Goal: Task Accomplishment & Management: Complete application form

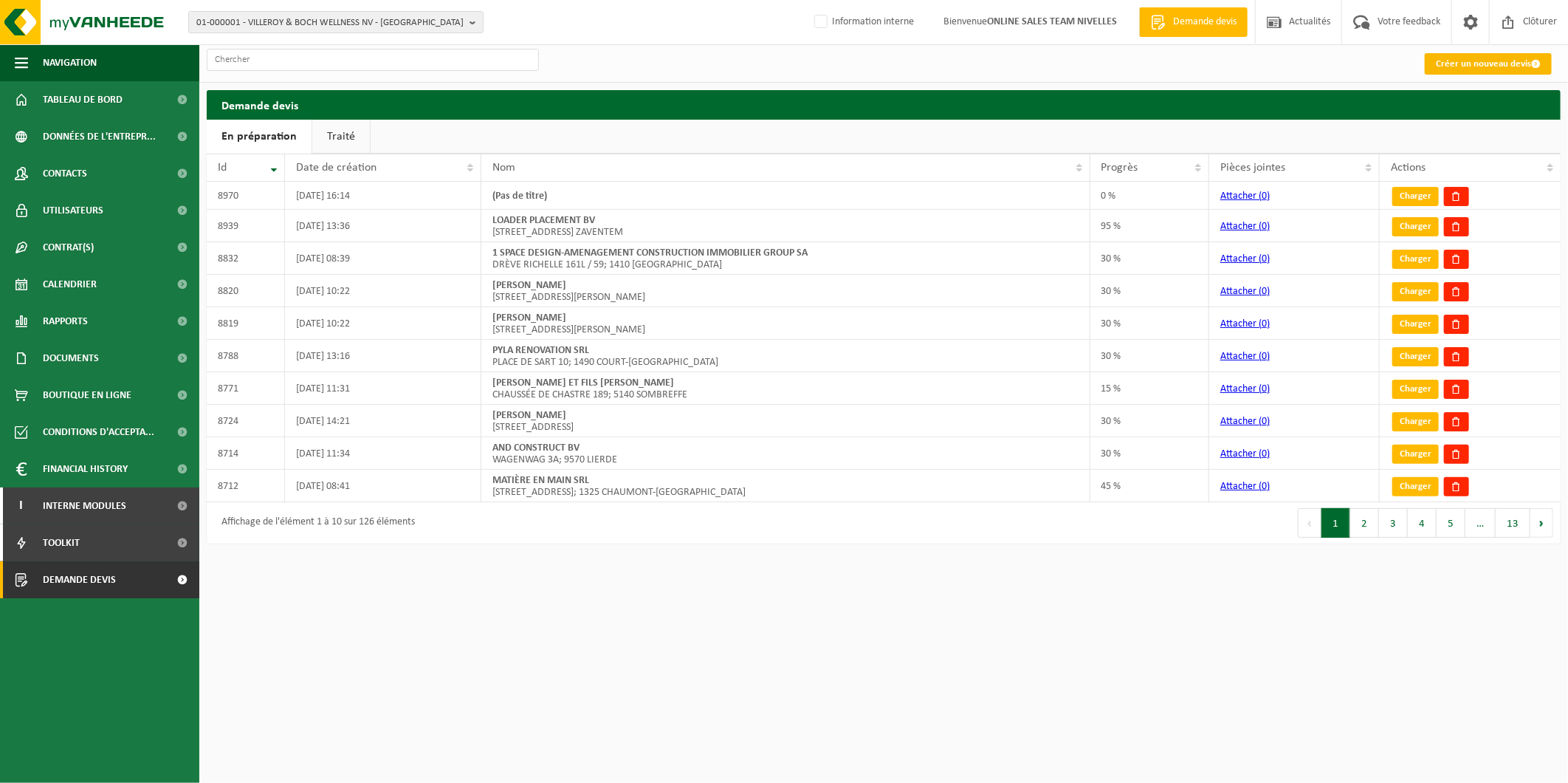
click at [1468, 64] on link "Créer un nouveau devis" at bounding box center [1488, 64] width 127 height 21
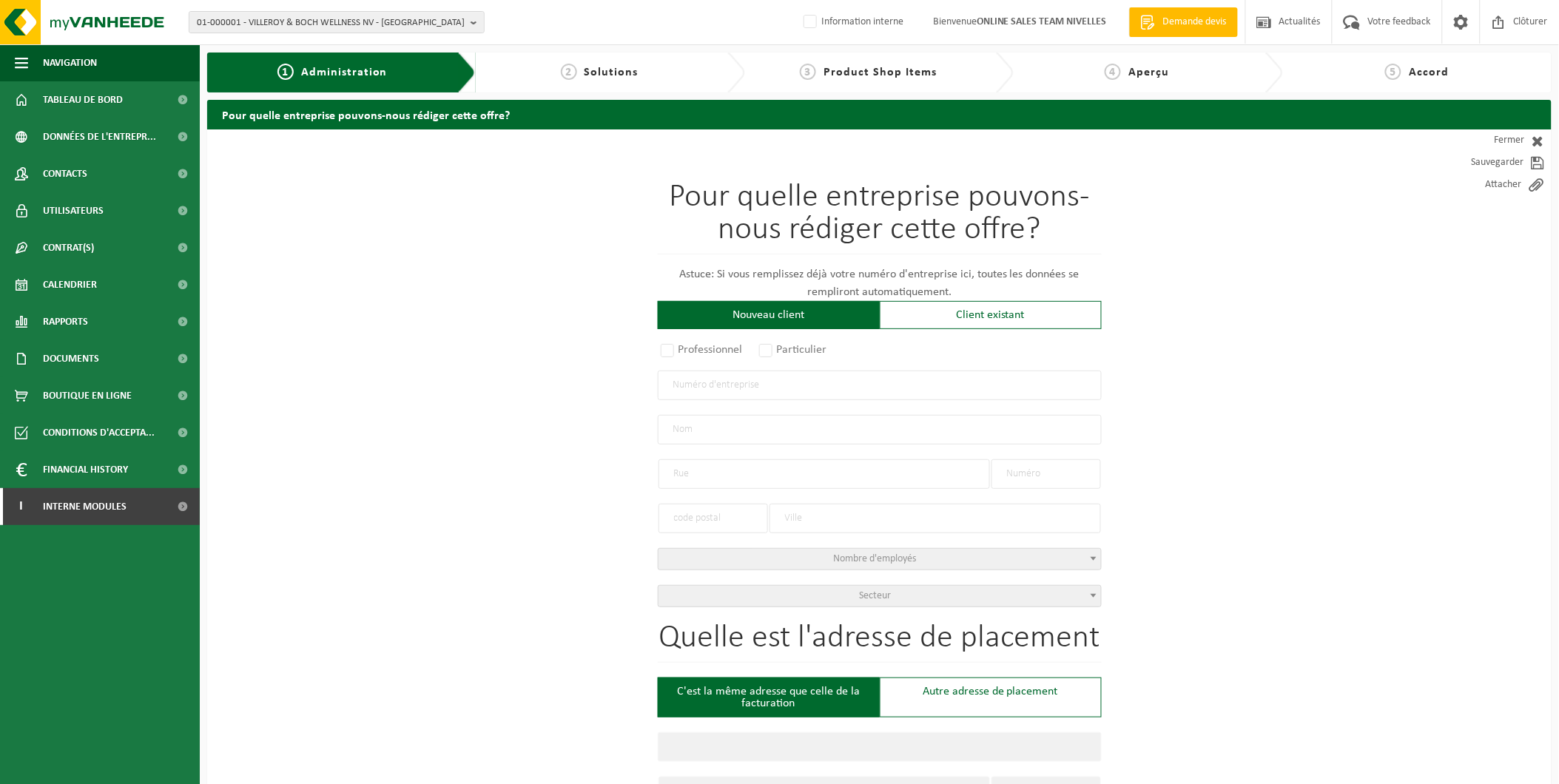
click at [704, 389] on input "text" at bounding box center [880, 385] width 444 height 30
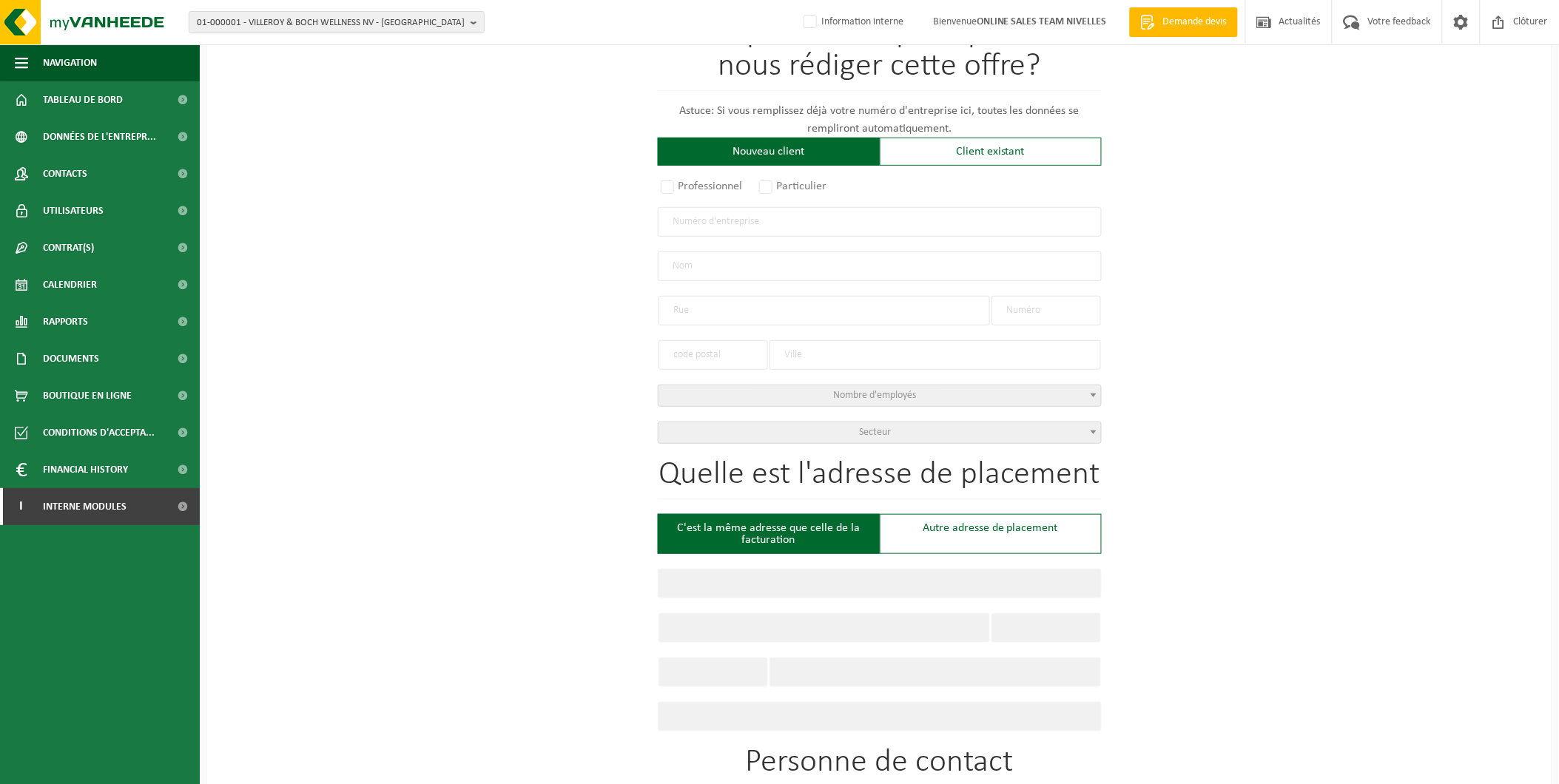
scroll to position [164, 0]
click at [784, 224] on input "text" at bounding box center [880, 221] width 444 height 30
type input "0803354889"
radio input "true"
type input "0803354889"
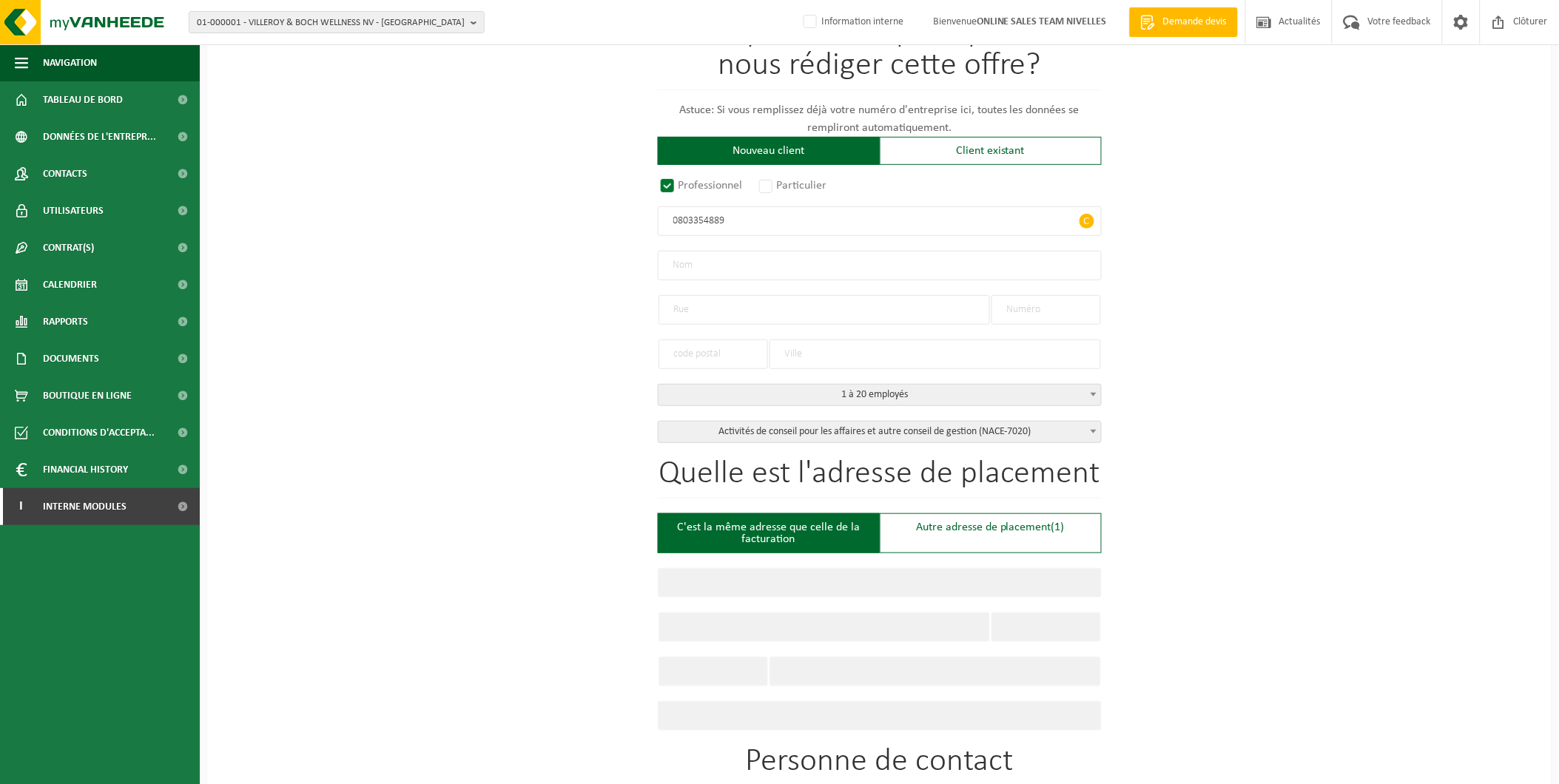
type input "LT CONSULTING BV"
type input "HEIDEBROEK"
type input "19"
type input "1652"
type input "BEERSEL"
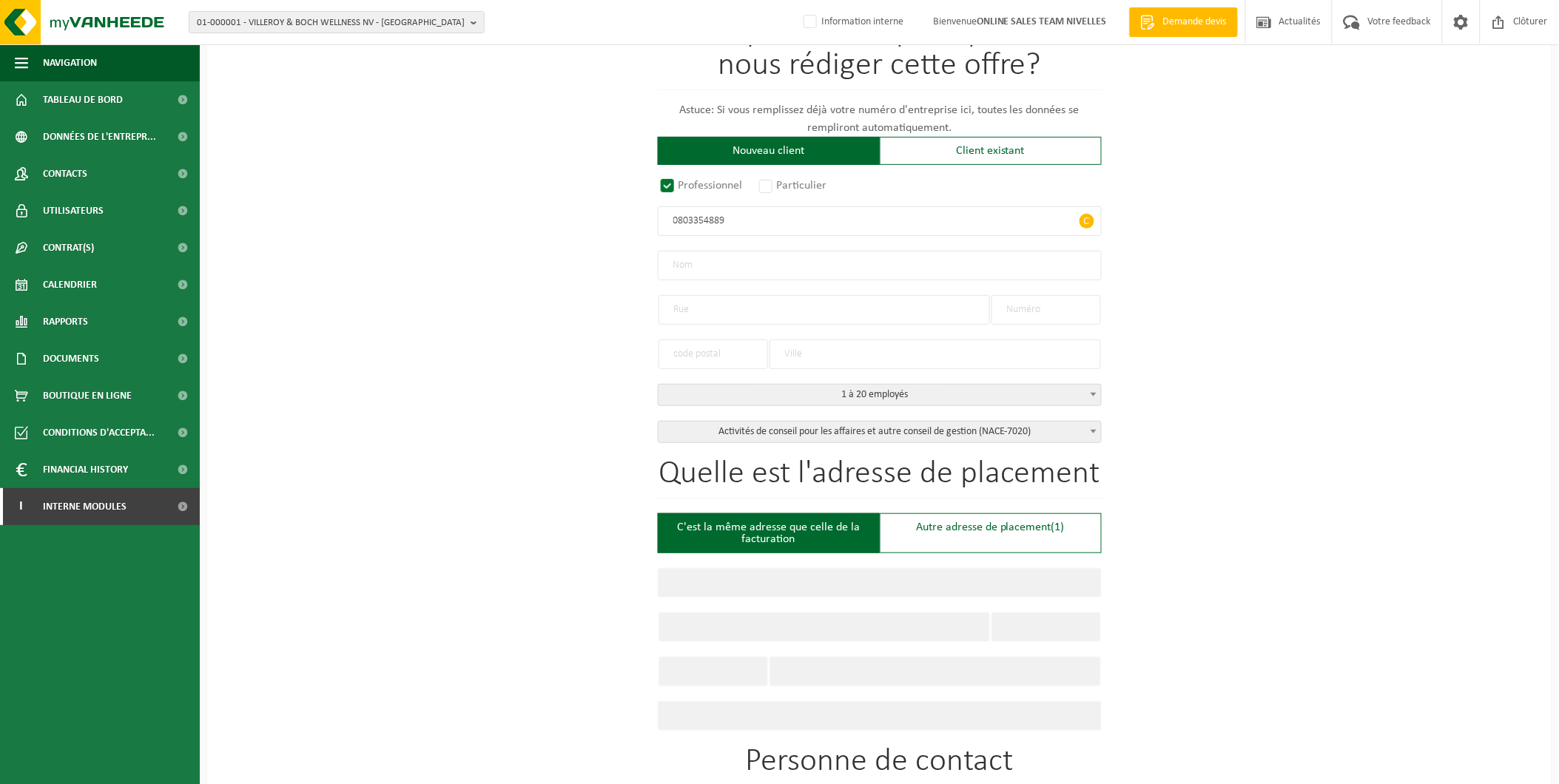
select select "D"
select select "NACE_7020"
type input "LT CONSULTING BV"
type input "HEIDEBROEK"
type input "19"
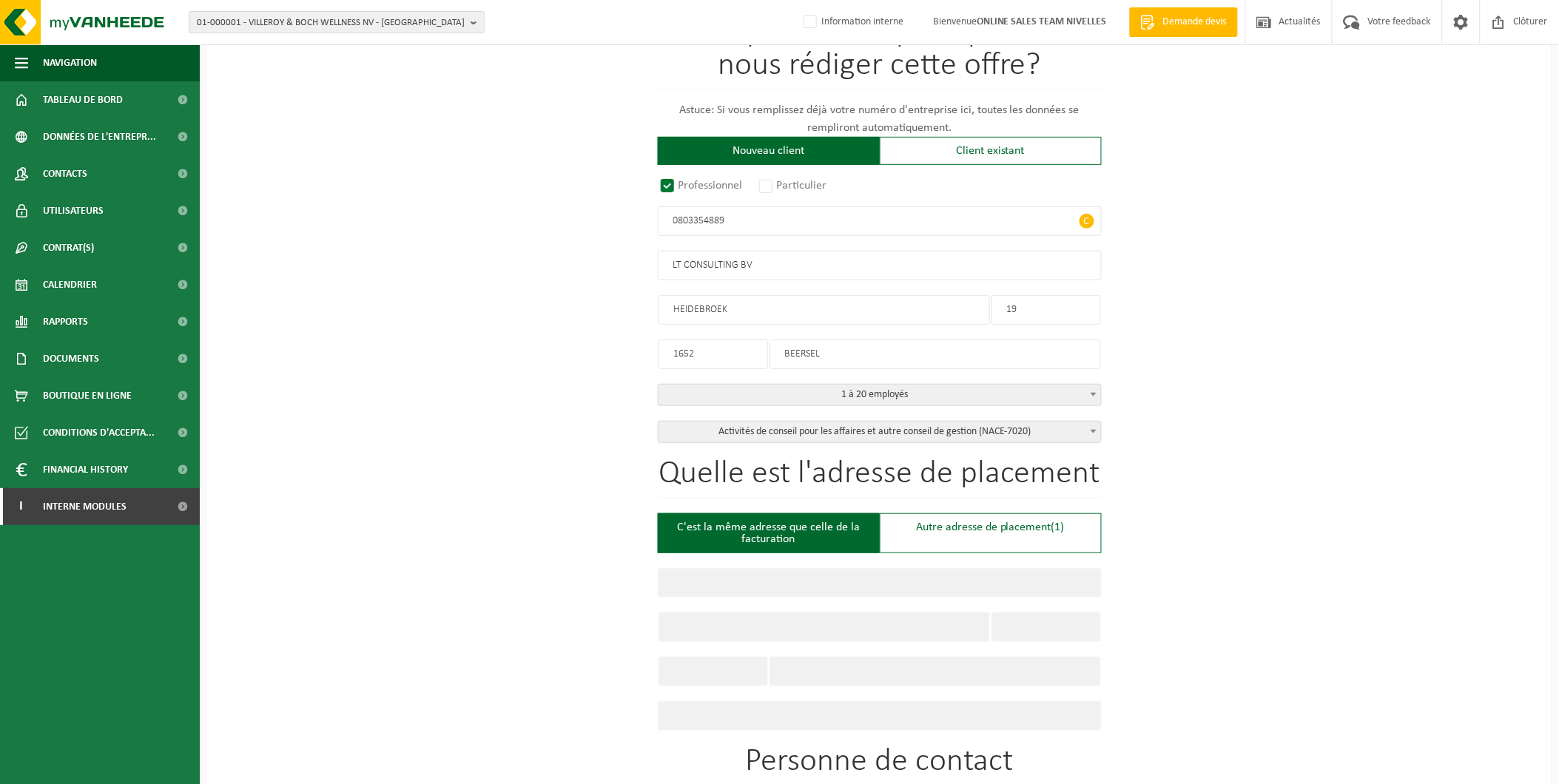
type input "1652"
type input "BEERSEL"
type input "2346521258"
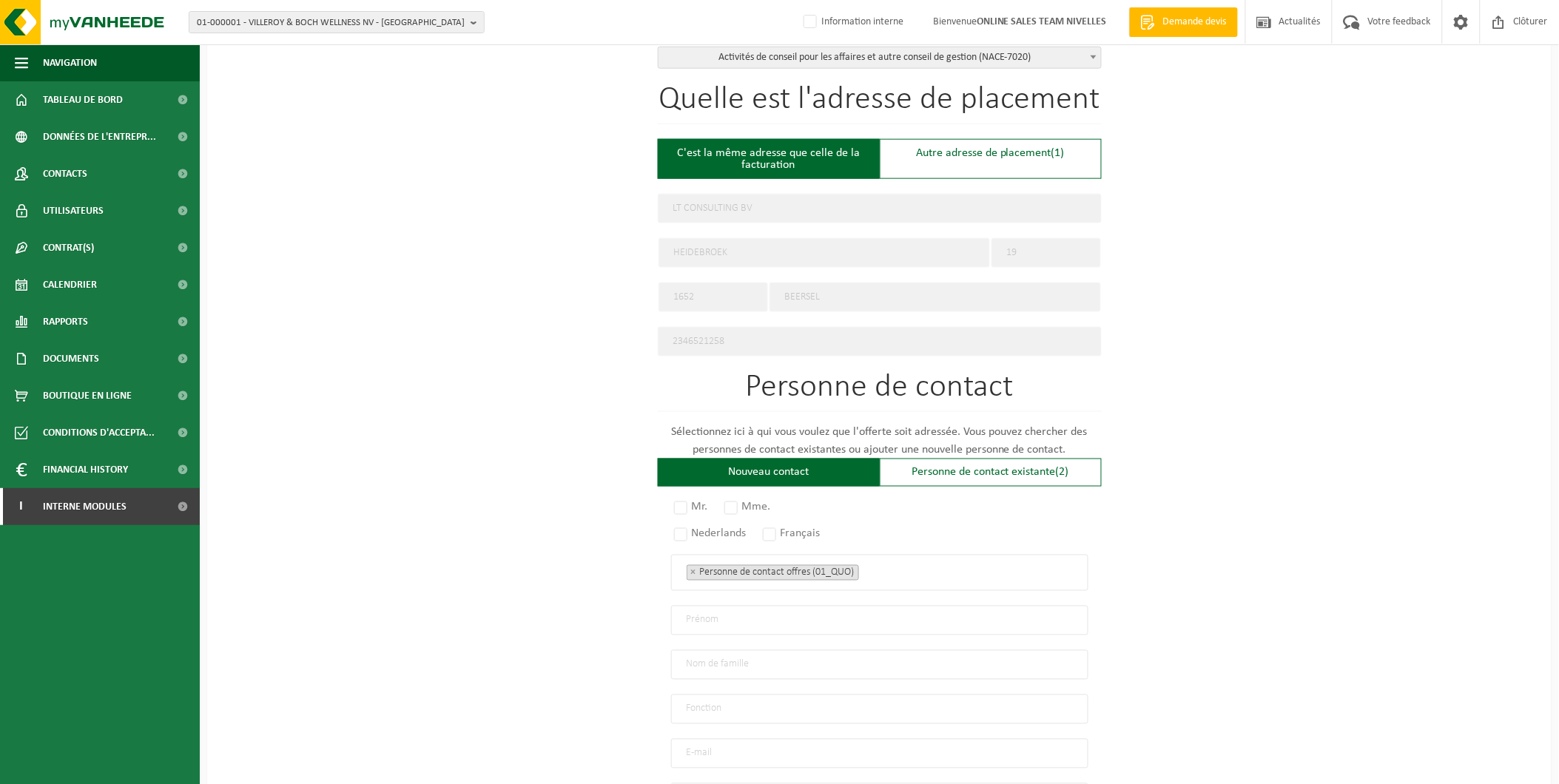
scroll to position [574, 0]
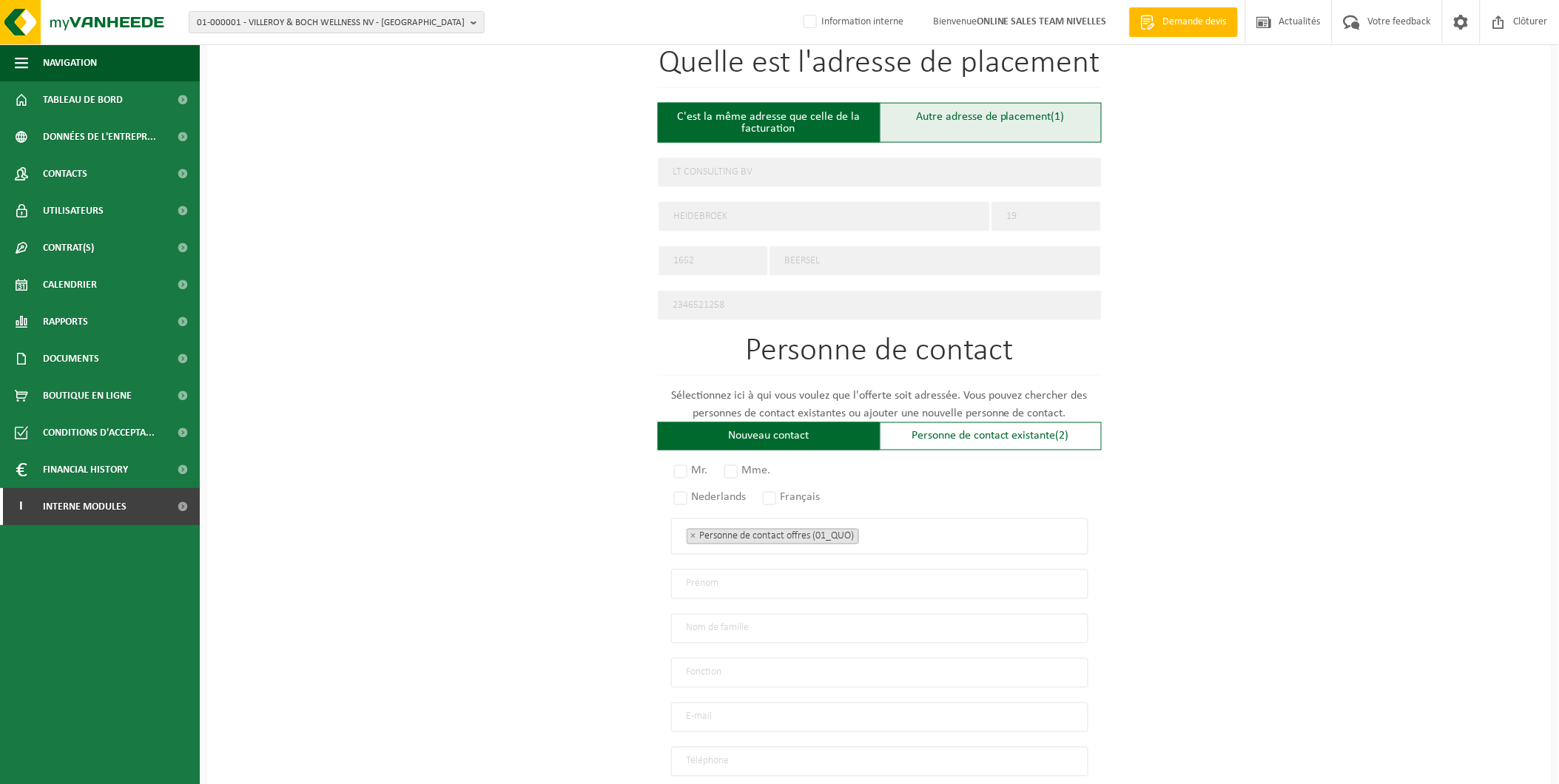
type input "0803354889"
click at [987, 130] on div "Autre adresse de placement (1)" at bounding box center [990, 123] width 222 height 40
type input "Chantier -"
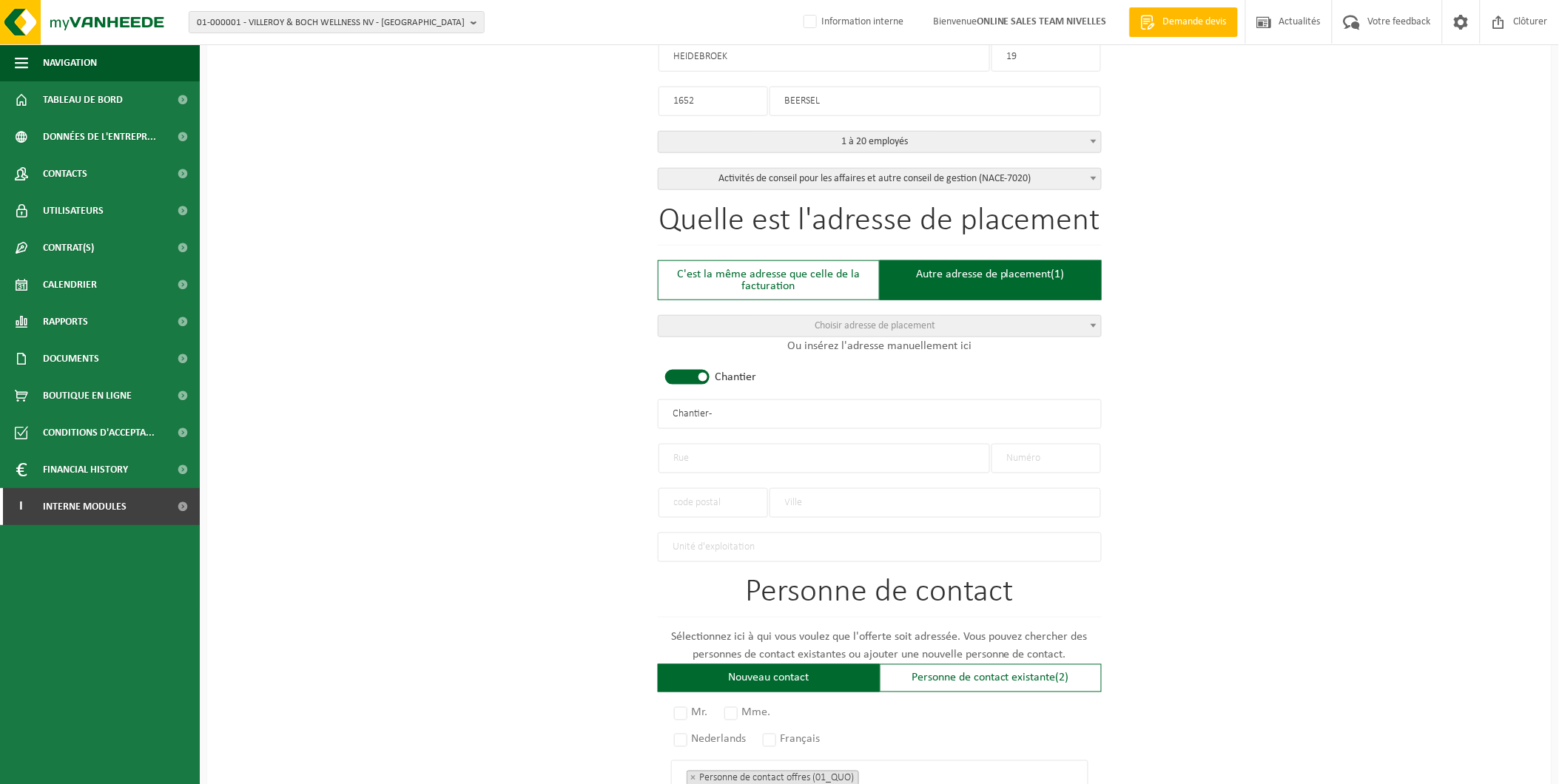
scroll to position [246, 0]
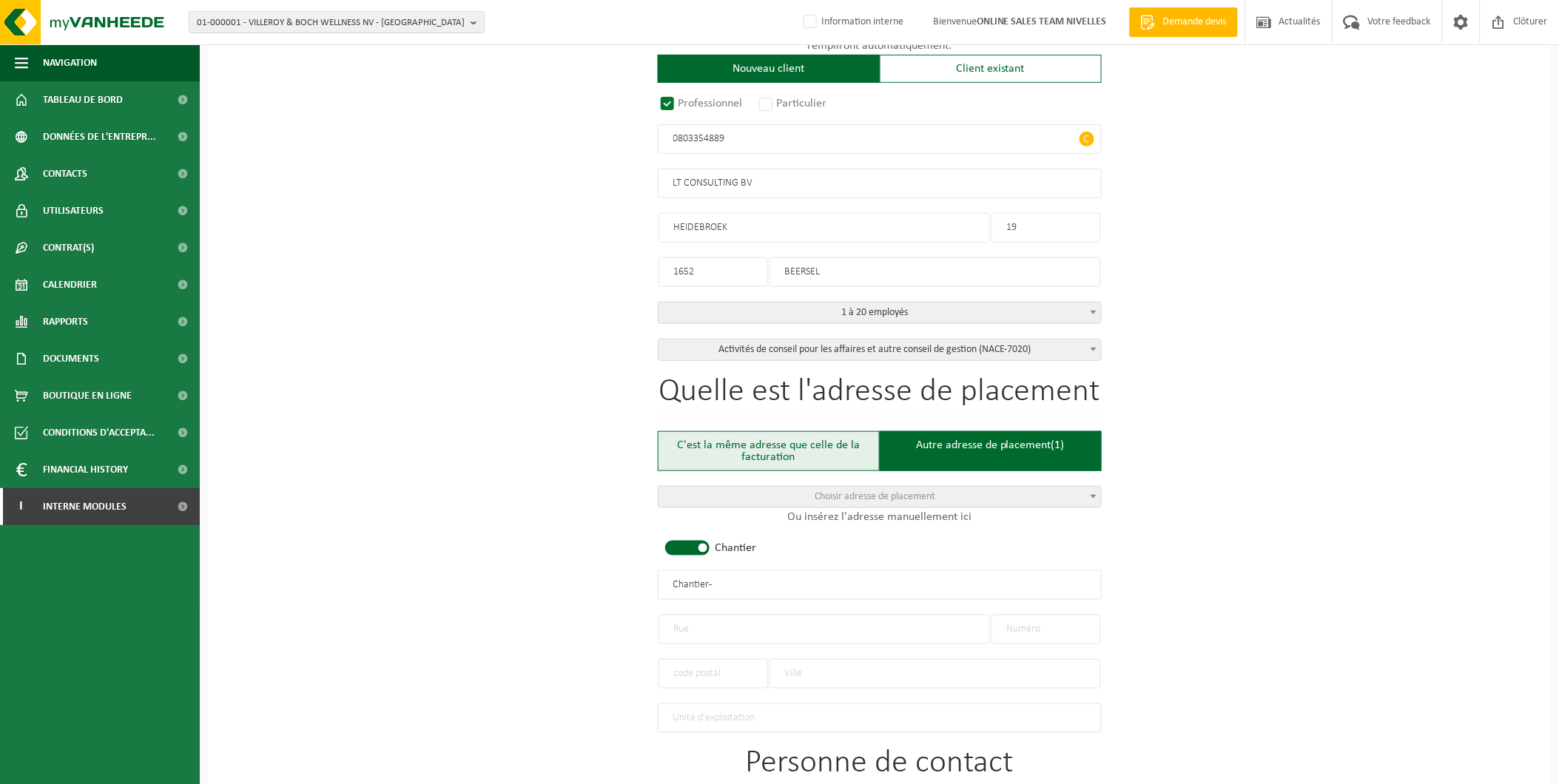
click at [778, 451] on div "C'est la même adresse que celle de la facturation" at bounding box center [768, 451] width 222 height 40
type input "LT CONSULTING BV"
type input "HEIDEBROEK"
type input "19"
type input "1652"
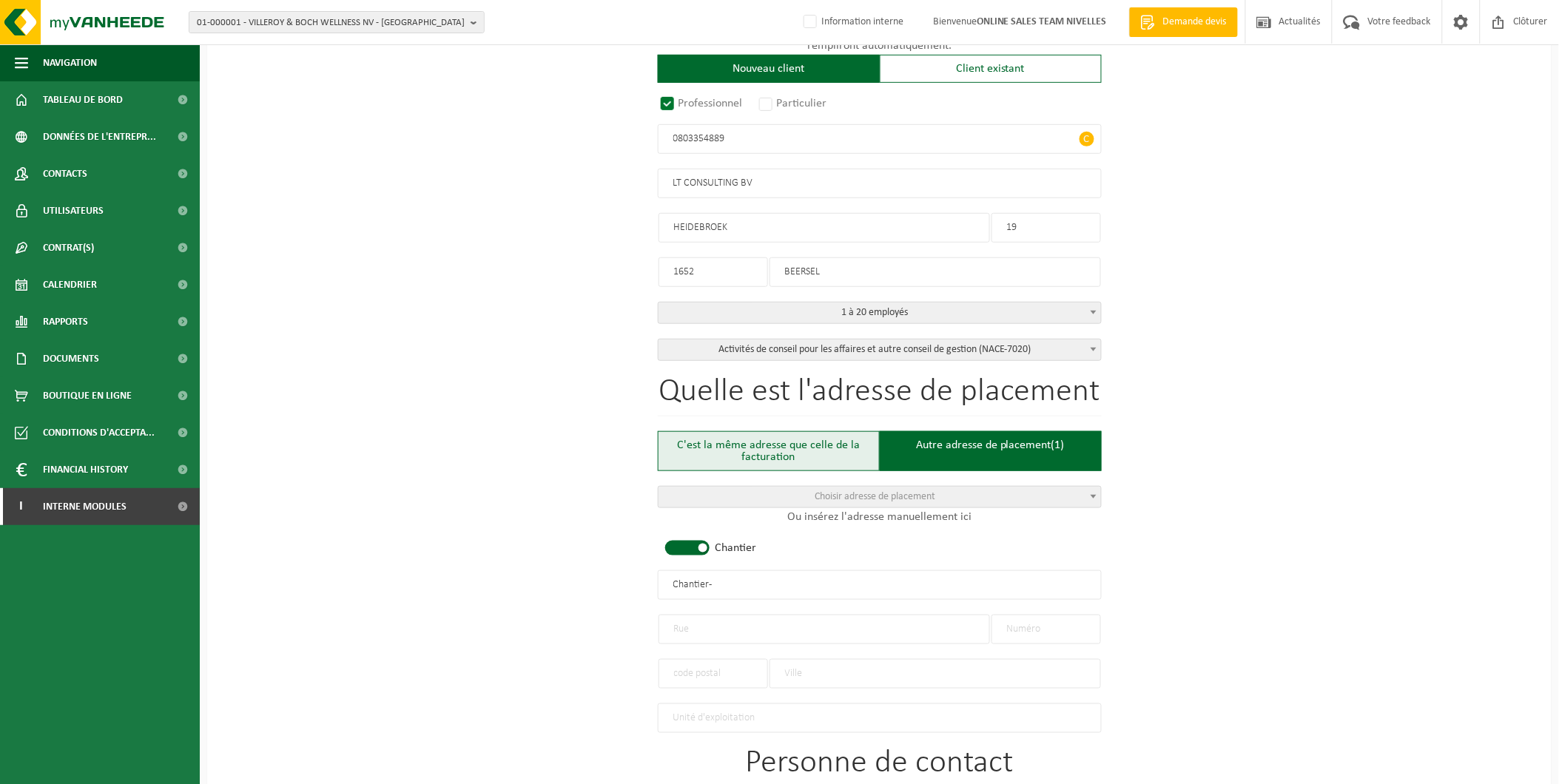
type input "BEERSEL"
type input "2346521258"
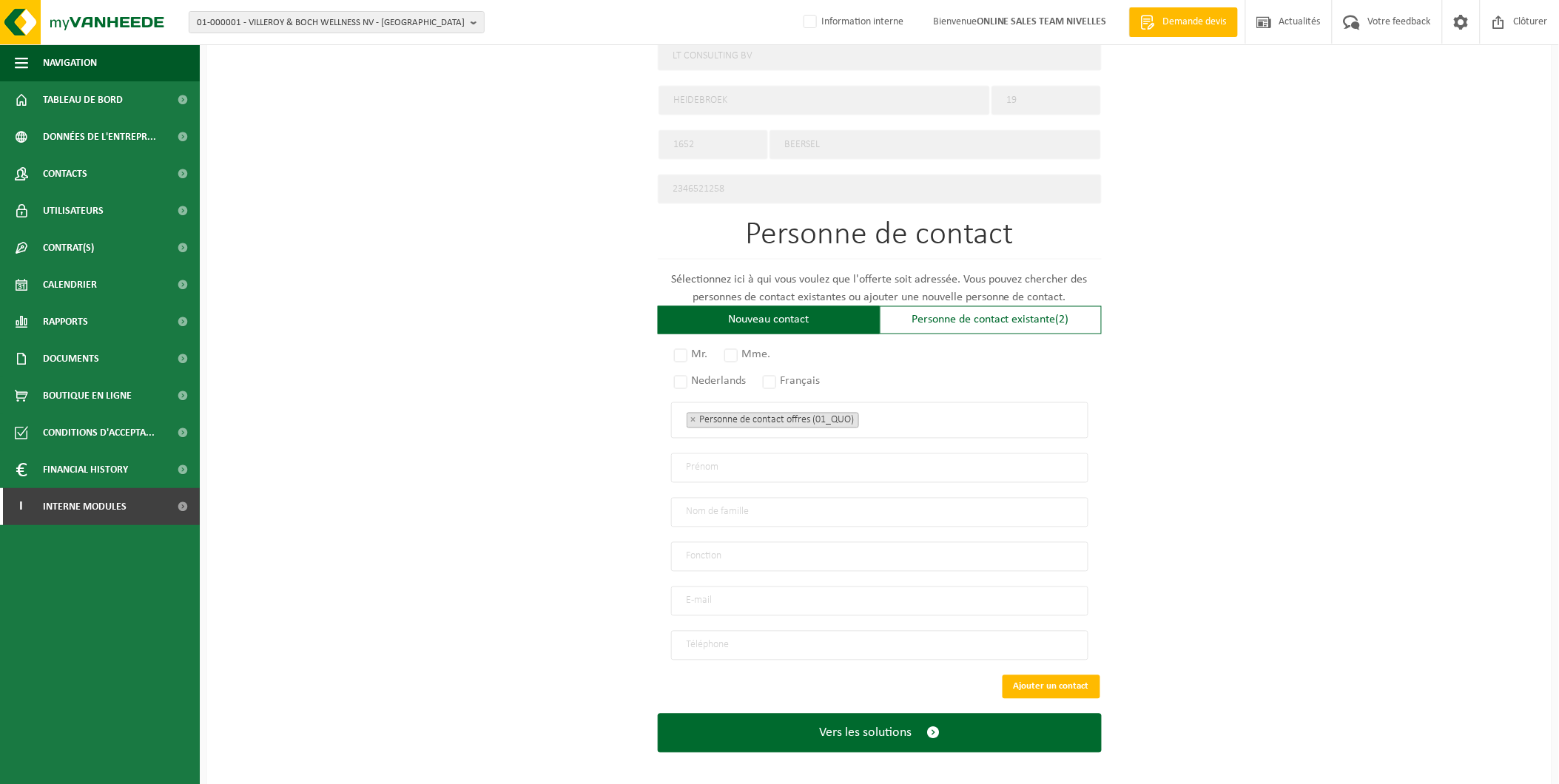
scroll to position [693, 0]
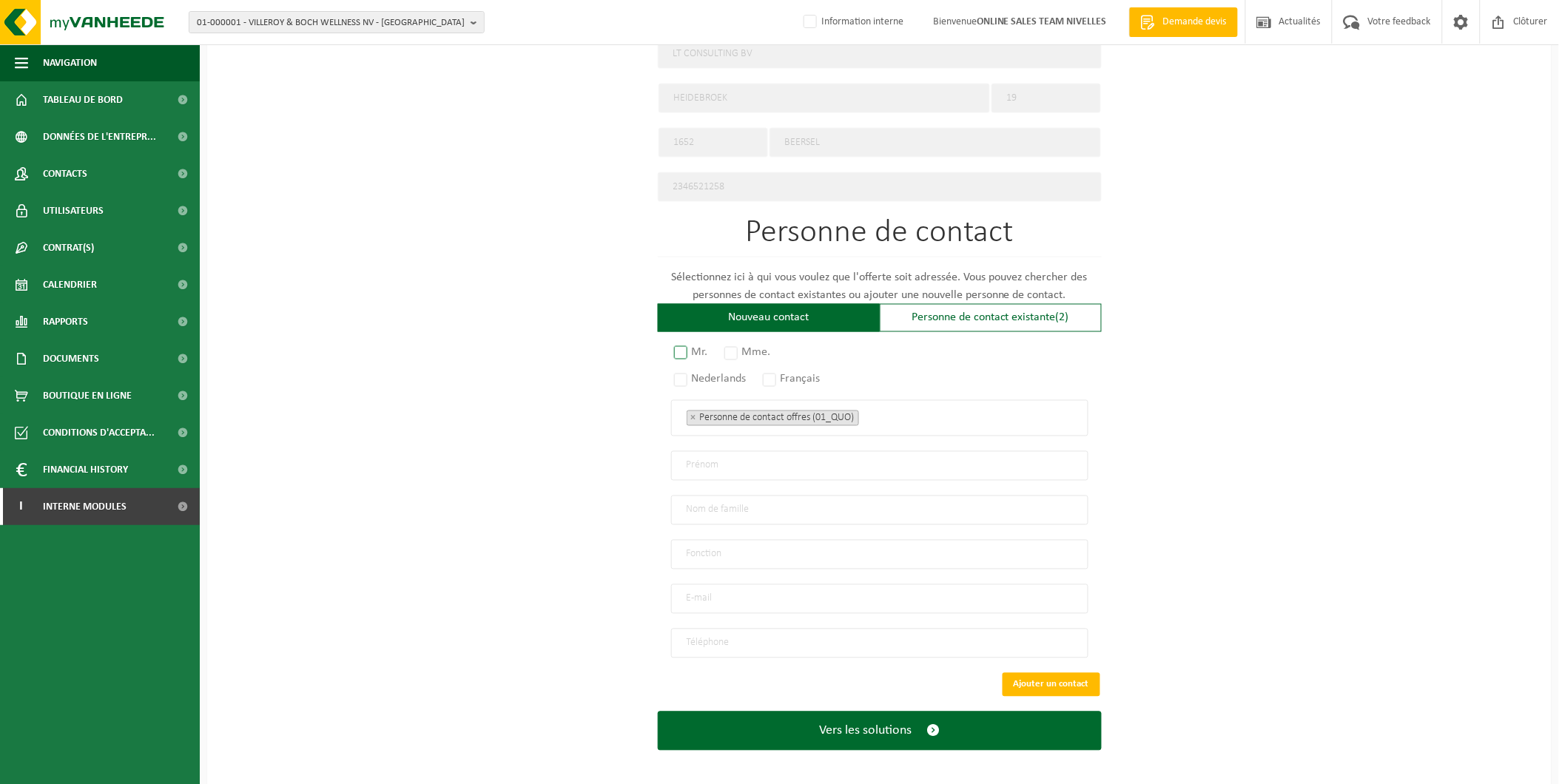
click at [686, 348] on label "Mr." at bounding box center [691, 352] width 41 height 21
radio input "true"
click at [772, 370] on label "Français" at bounding box center [792, 379] width 65 height 21
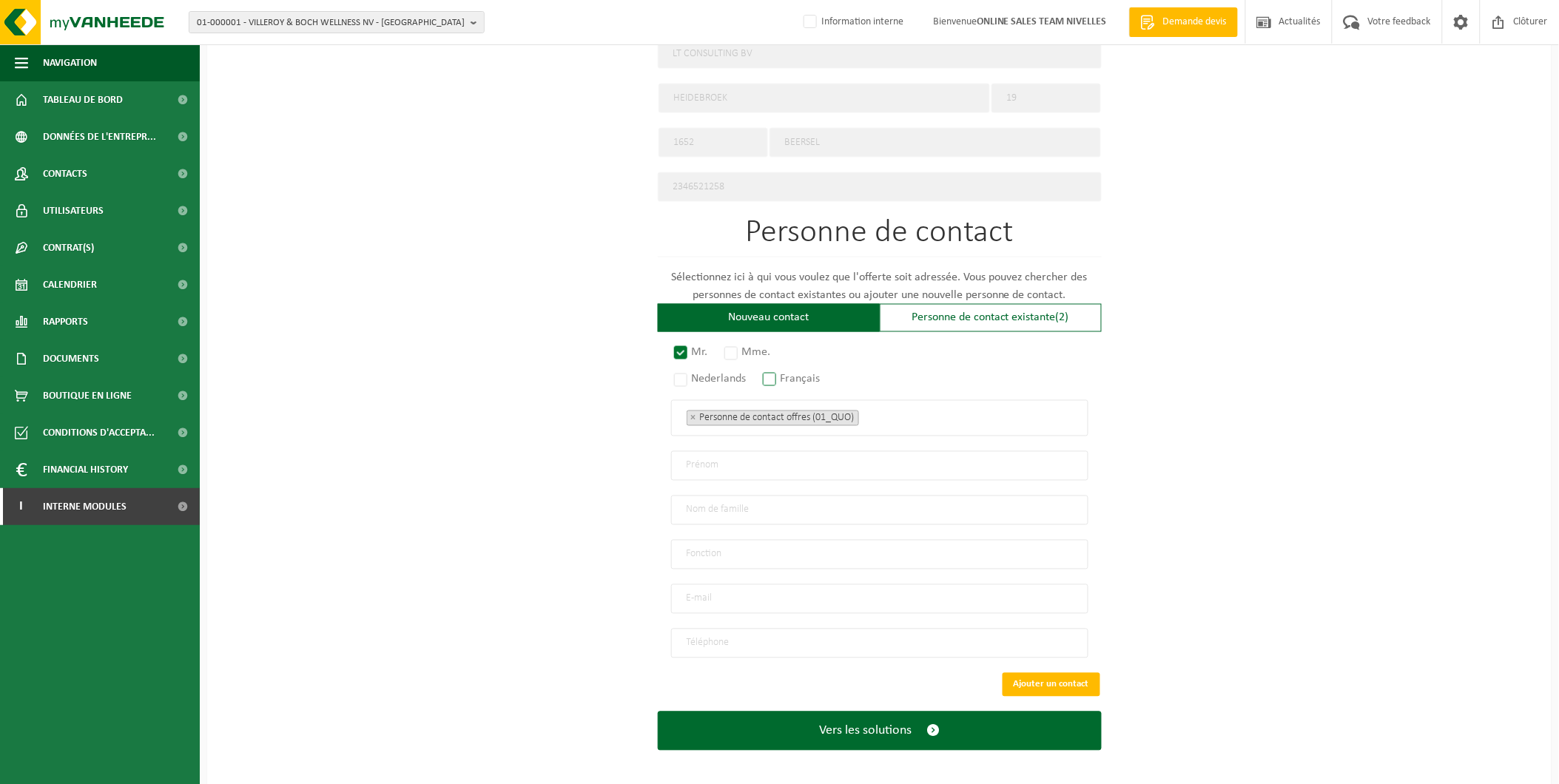
radio input "true"
click at [746, 457] on input "text" at bounding box center [879, 466] width 417 height 30
type input "CONTAT"
click at [774, 590] on input "email" at bounding box center [879, 599] width 417 height 30
click at [654, 507] on div "Pour quelle entreprise pouvons-nous rédiger cette offre? Astuce: Si vous rempli…" at bounding box center [879, 112] width 1344 height 1351
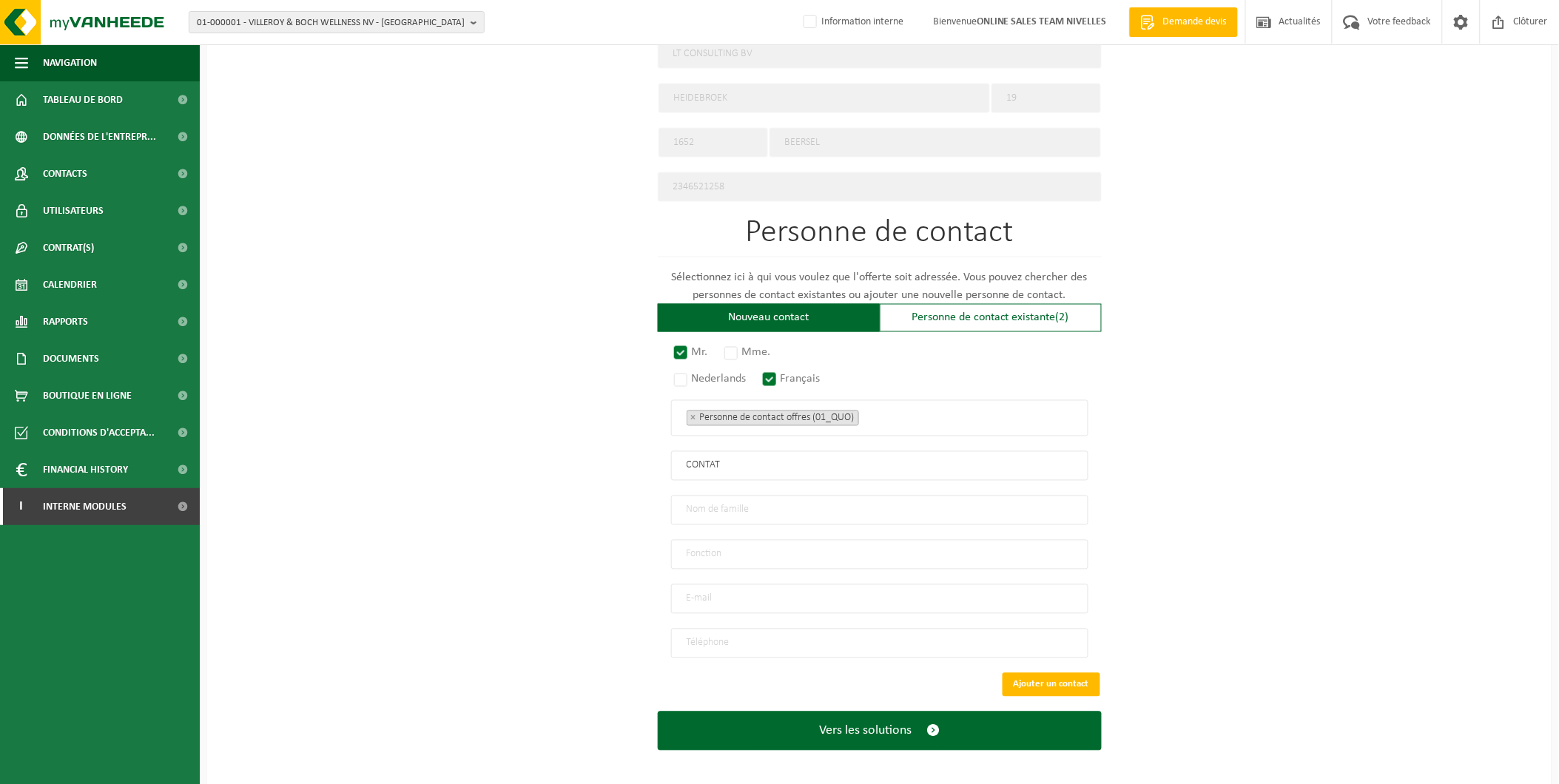
click at [743, 588] on input "email" at bounding box center [879, 599] width 417 height 30
click at [608, 512] on div "Pour quelle entreprise pouvons-nous rédiger cette offre? Astuce: Si vous rempli…" at bounding box center [879, 112] width 1344 height 1351
click at [720, 499] on input "text" at bounding box center [879, 510] width 417 height 30
click at [1054, 584] on input "email" at bounding box center [879, 599] width 417 height 30
type input "f.mosselmans@gmail.com"
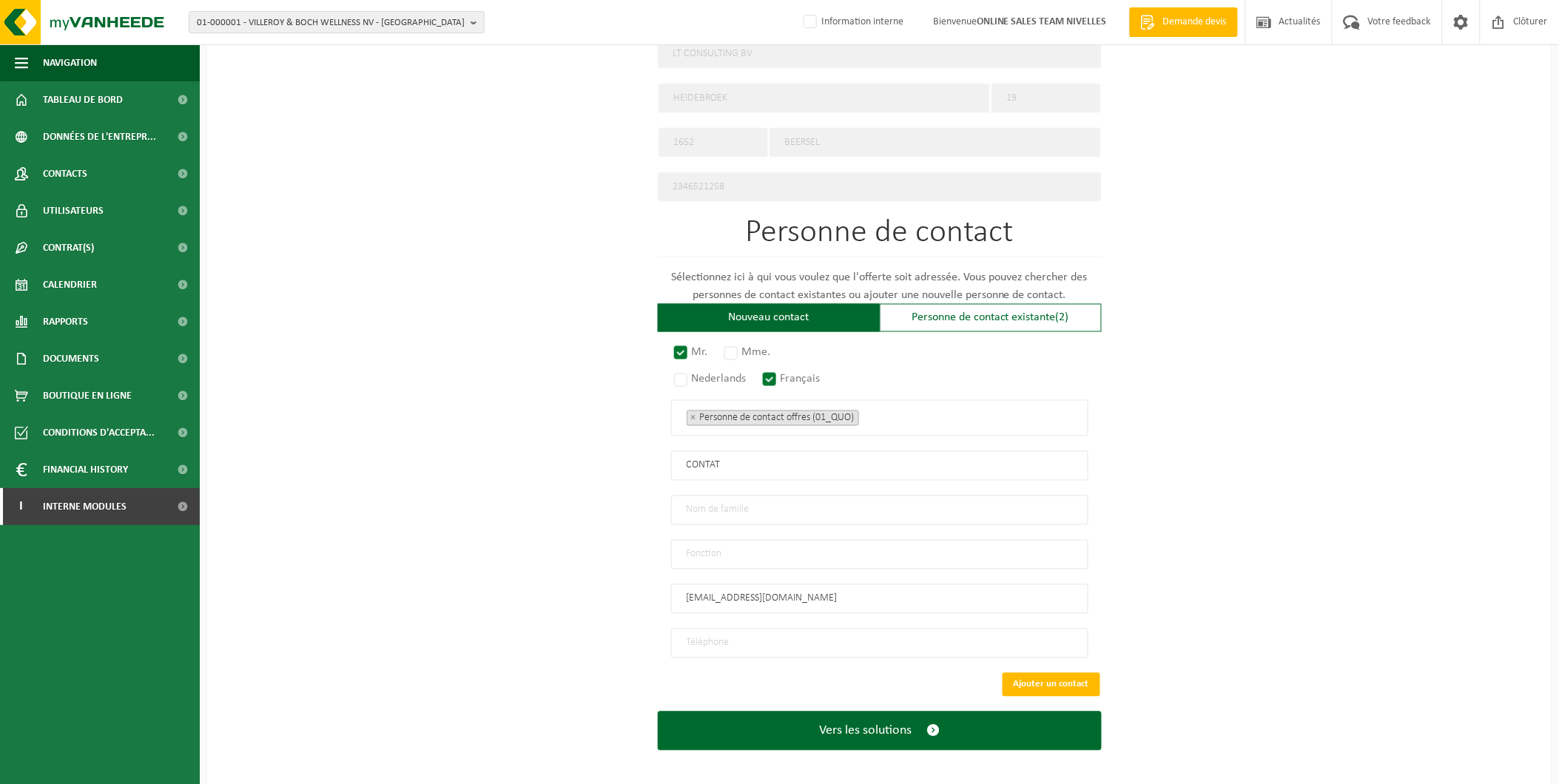
click at [759, 638] on input "tel" at bounding box center [879, 643] width 417 height 30
click at [528, 513] on div "Pour quelle entreprise pouvons-nous rédiger cette offre? Astuce: Si vous rempli…" at bounding box center [879, 112] width 1344 height 1351
click at [718, 638] on input "tel" at bounding box center [879, 643] width 417 height 30
type input "+32 437 41 69 05"
click at [777, 550] on input "text" at bounding box center [879, 554] width 417 height 30
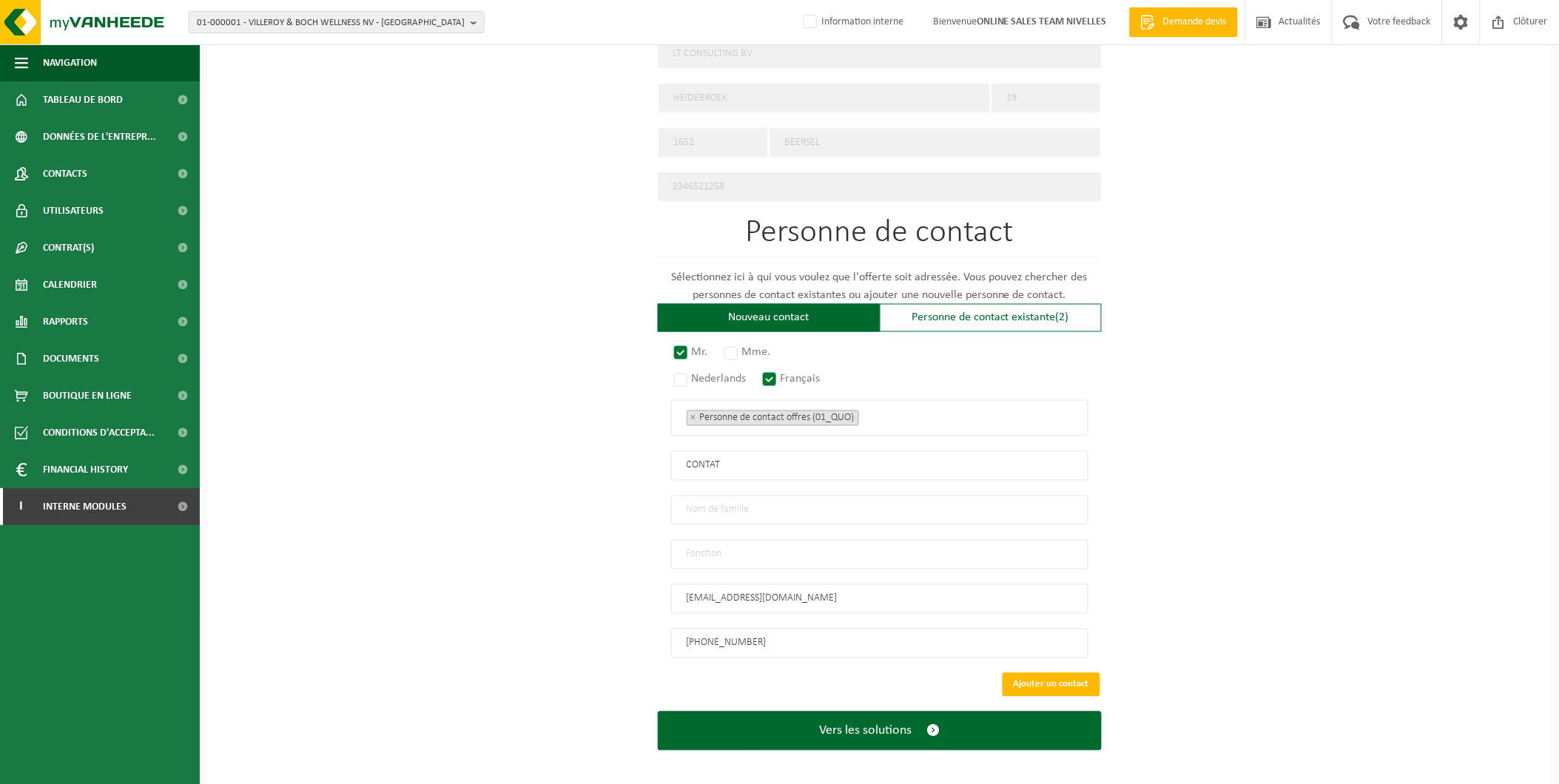
type input "Manager"
click at [749, 501] on input "text" at bounding box center [879, 510] width 417 height 30
click at [970, 495] on input "text" at bounding box center [879, 510] width 417 height 30
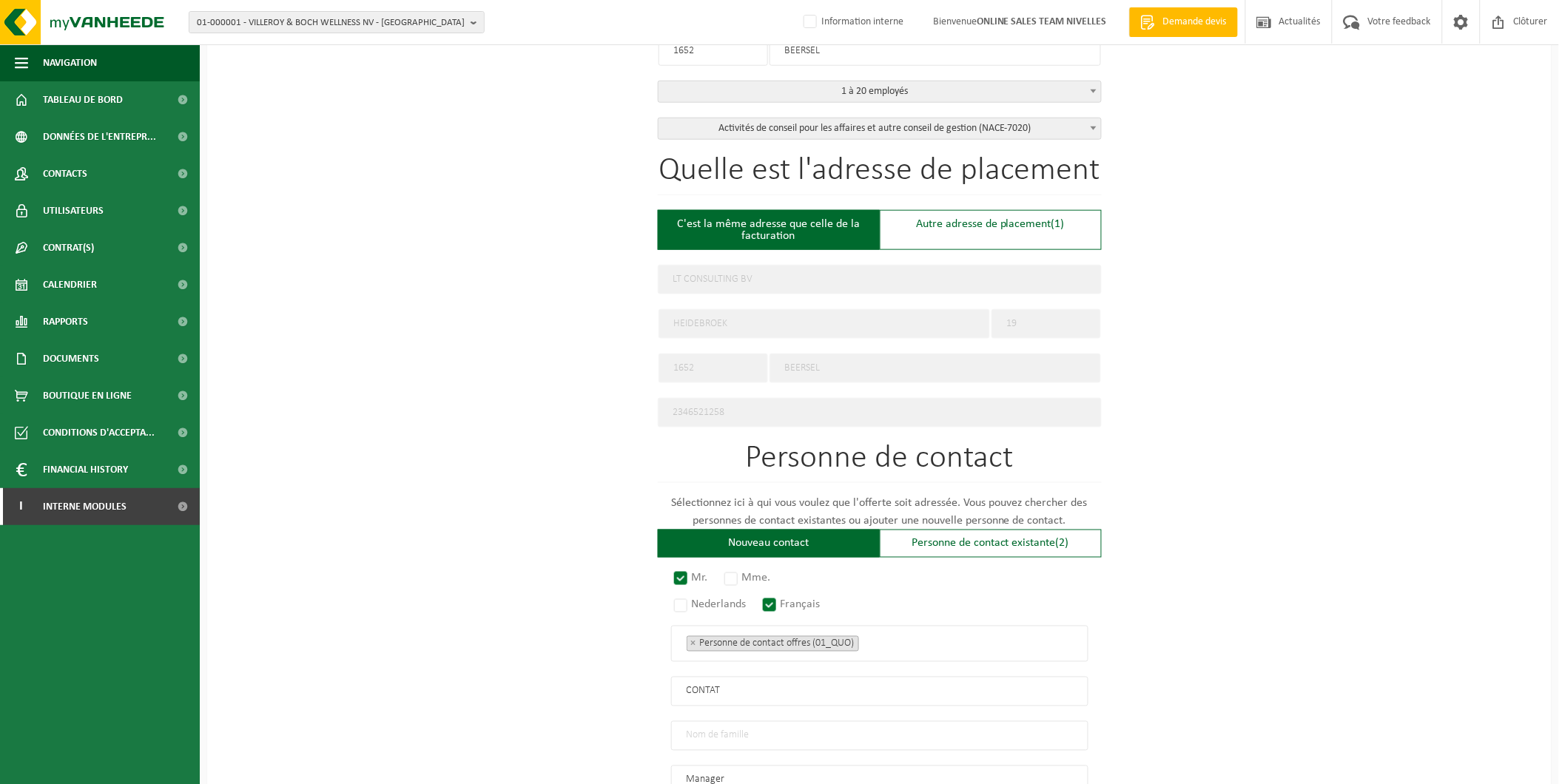
scroll to position [611, 0]
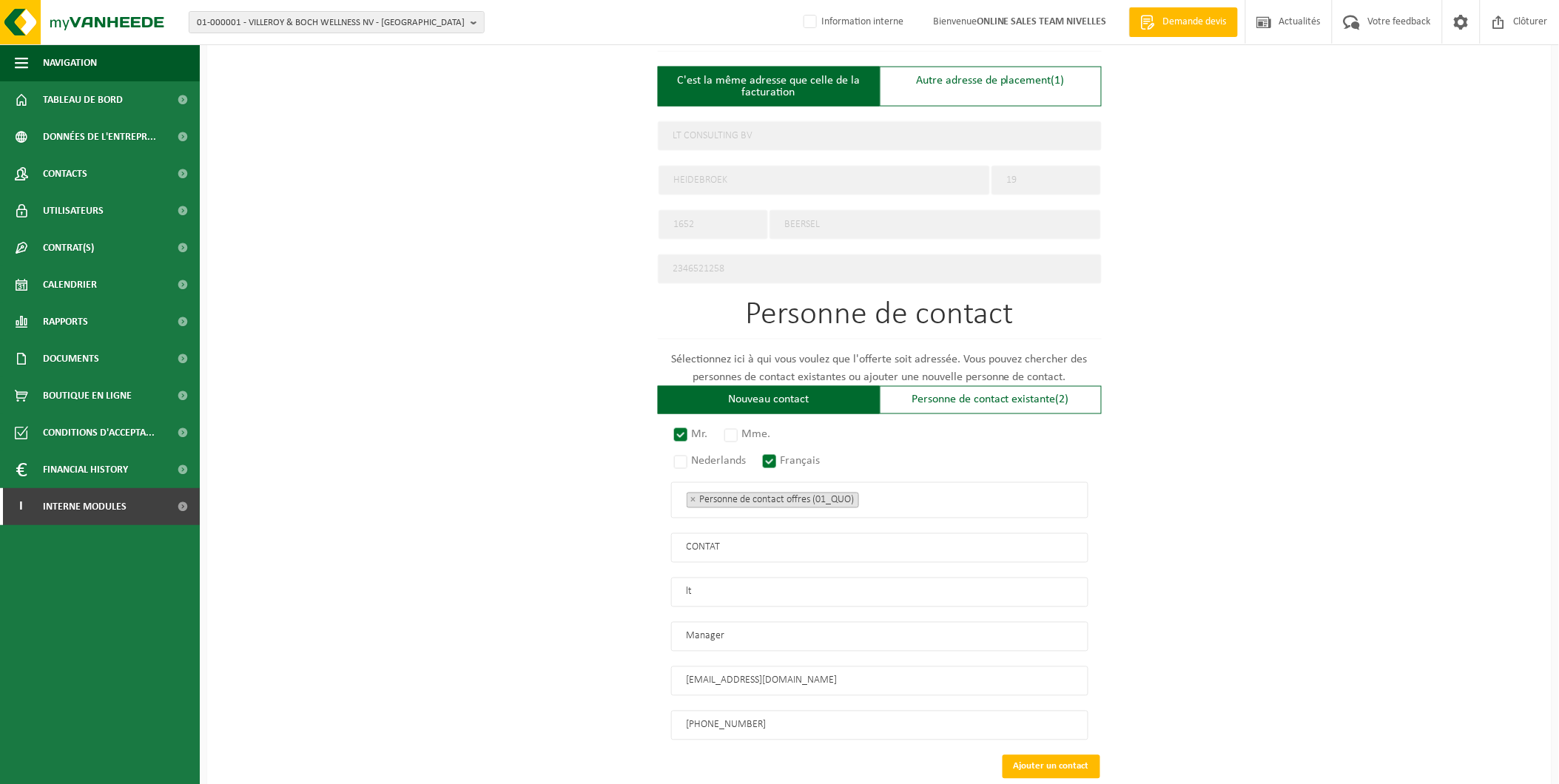
type input "l"
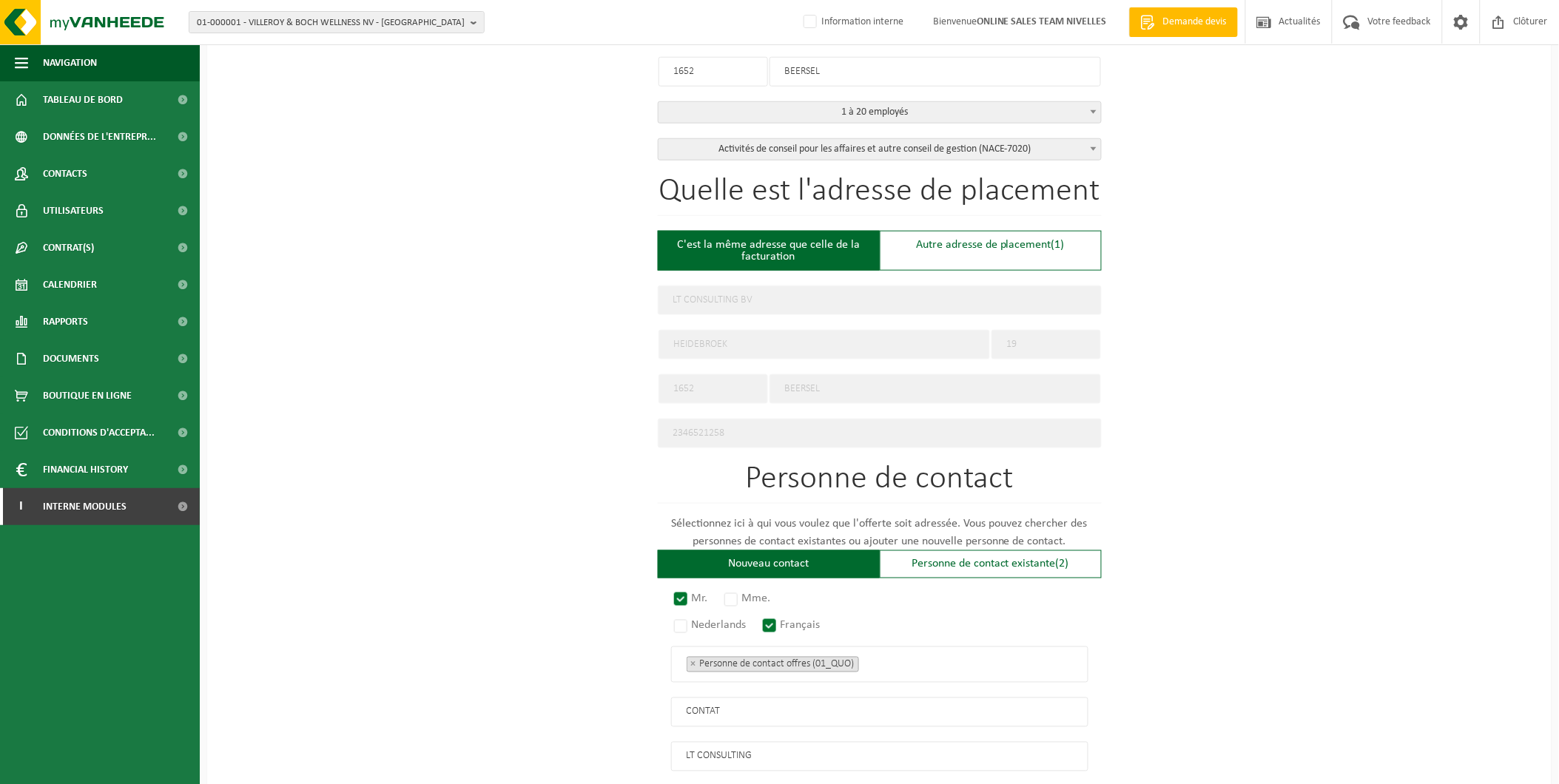
scroll to position [693, 0]
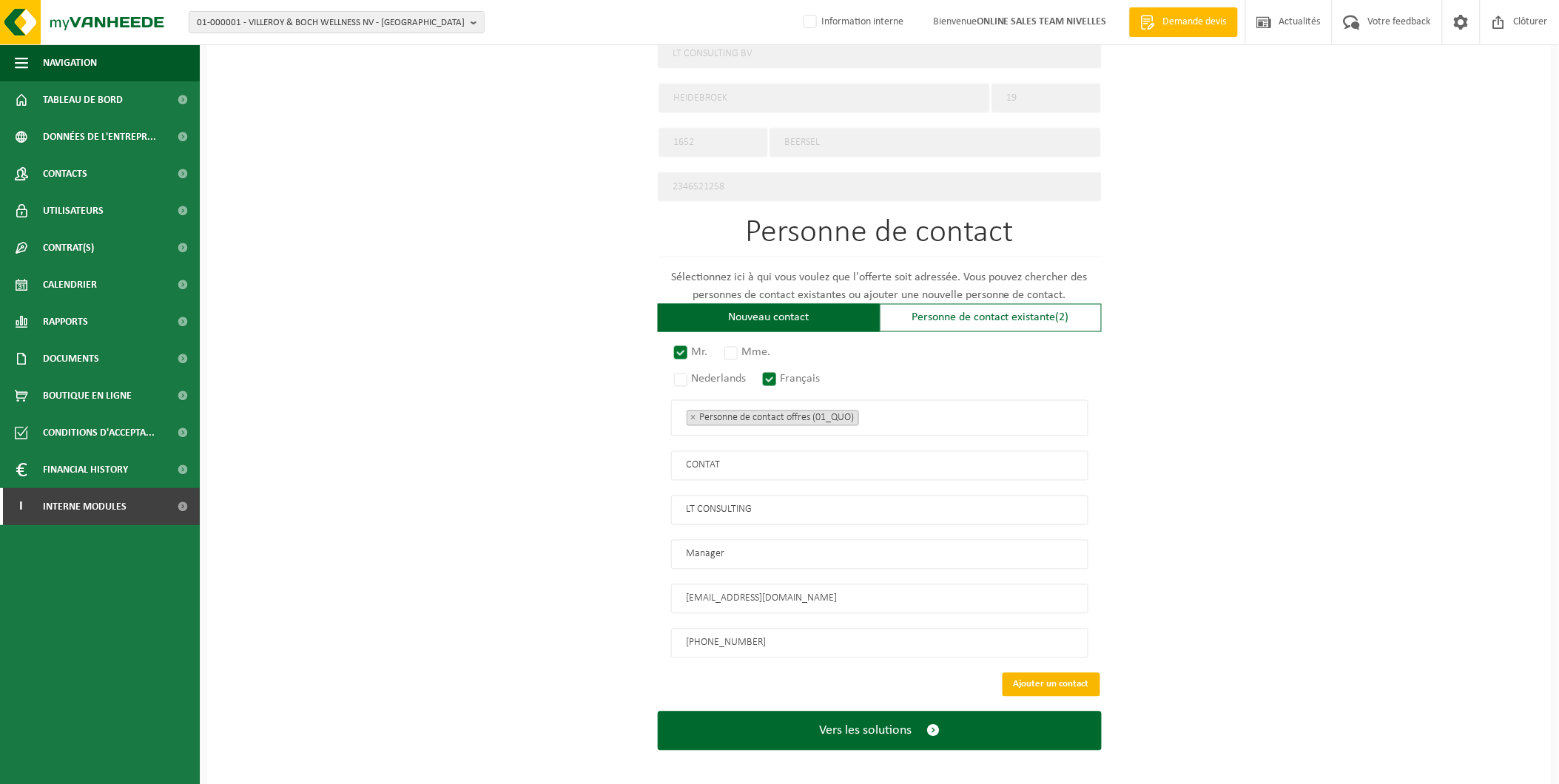
type input "LT CONSULTING"
click at [1070, 673] on button "Ajouter un contact" at bounding box center [1051, 684] width 98 height 24
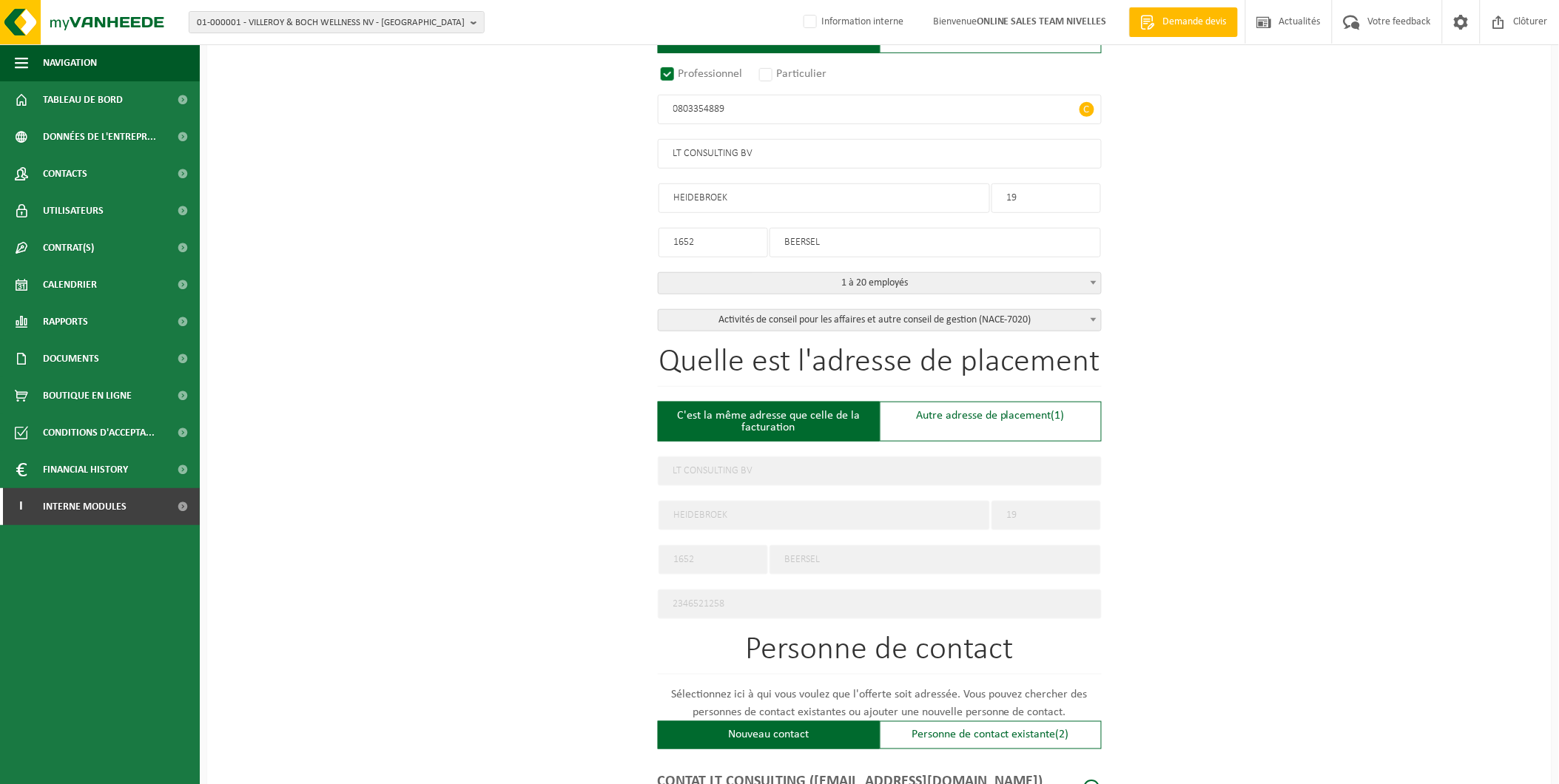
scroll to position [440, 0]
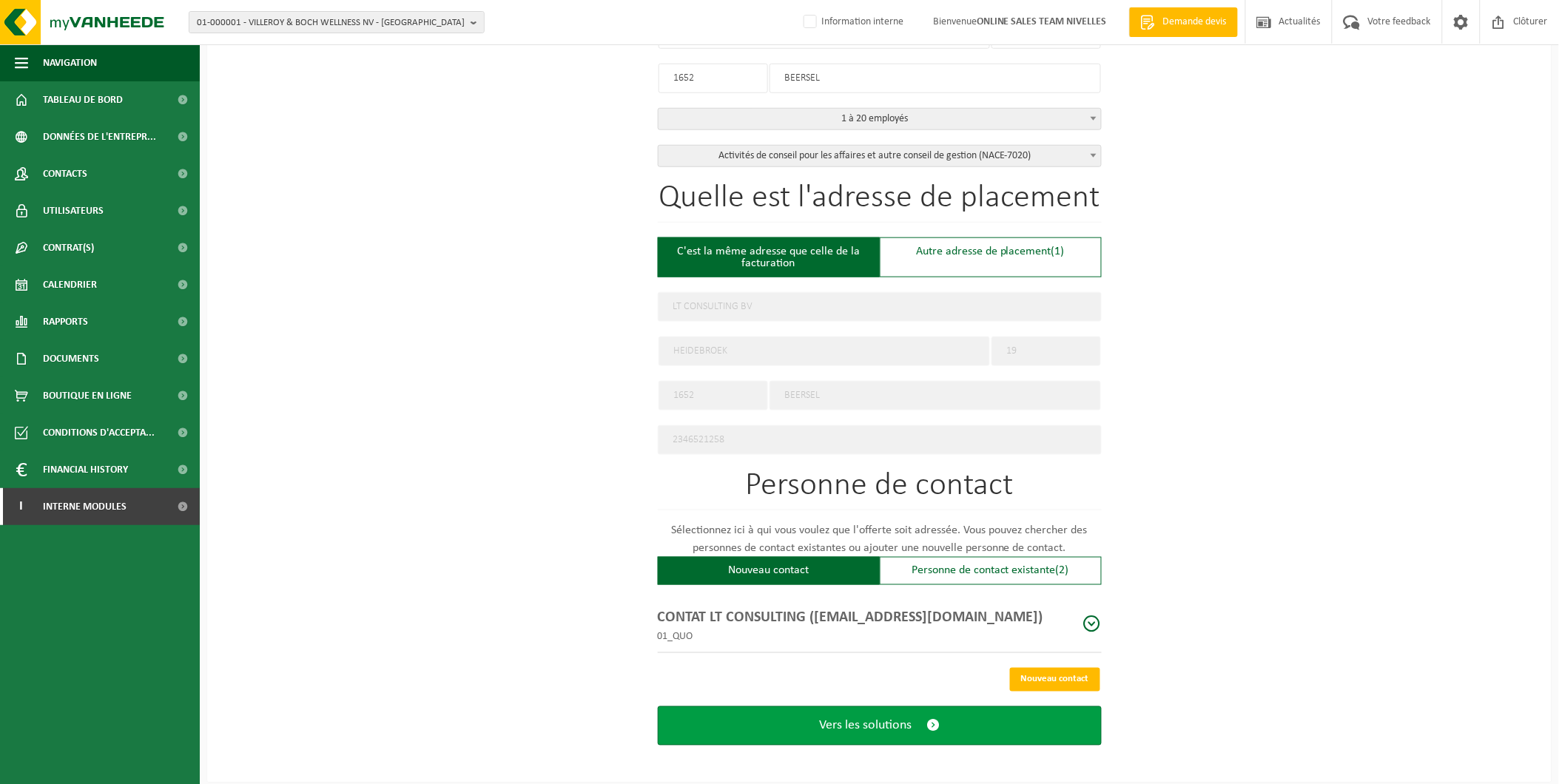
click at [886, 719] on span "Vers les solutions" at bounding box center [865, 725] width 92 height 15
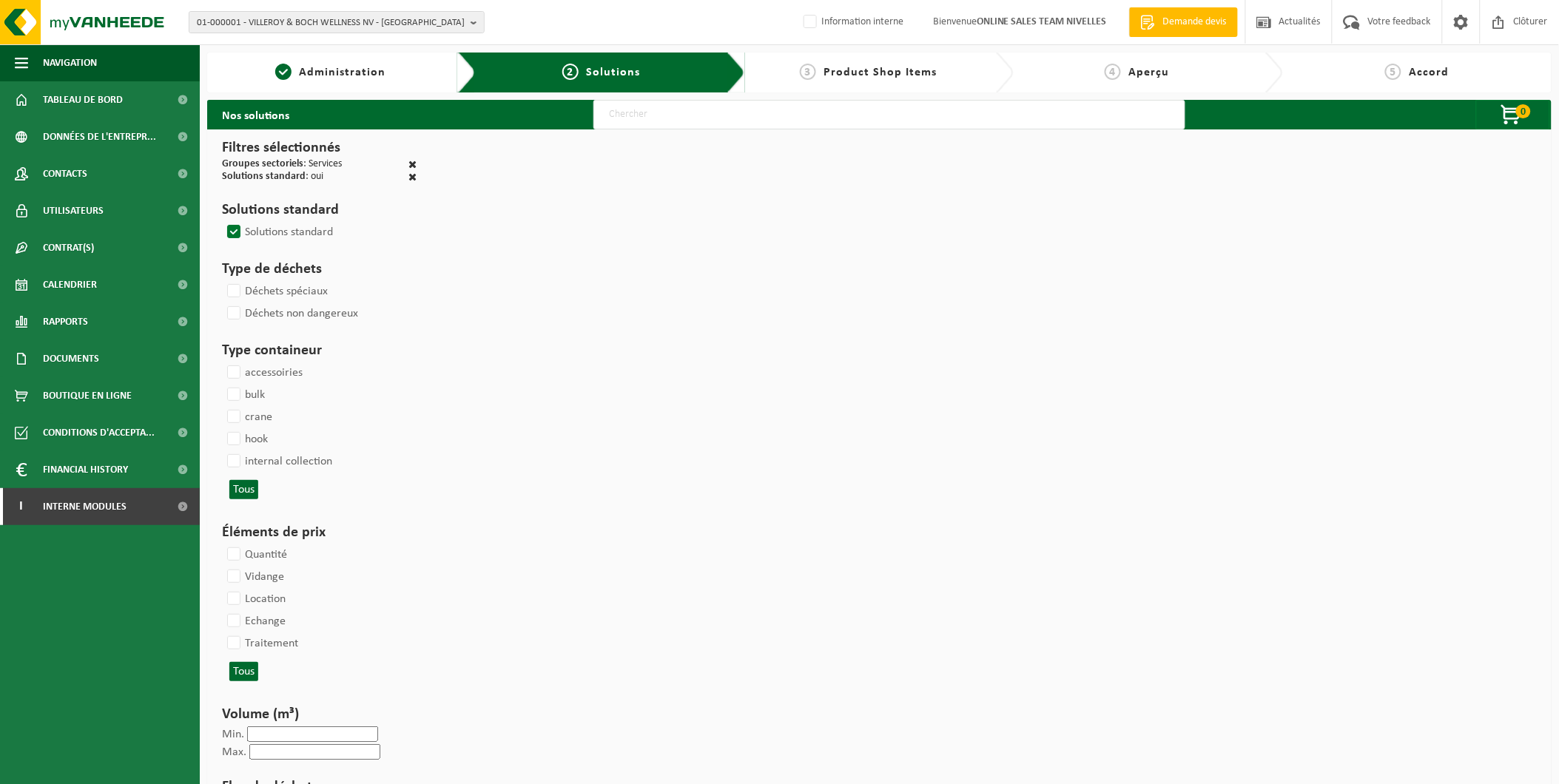
click at [642, 127] on input "text" at bounding box center [889, 114] width 592 height 30
type input "000291"
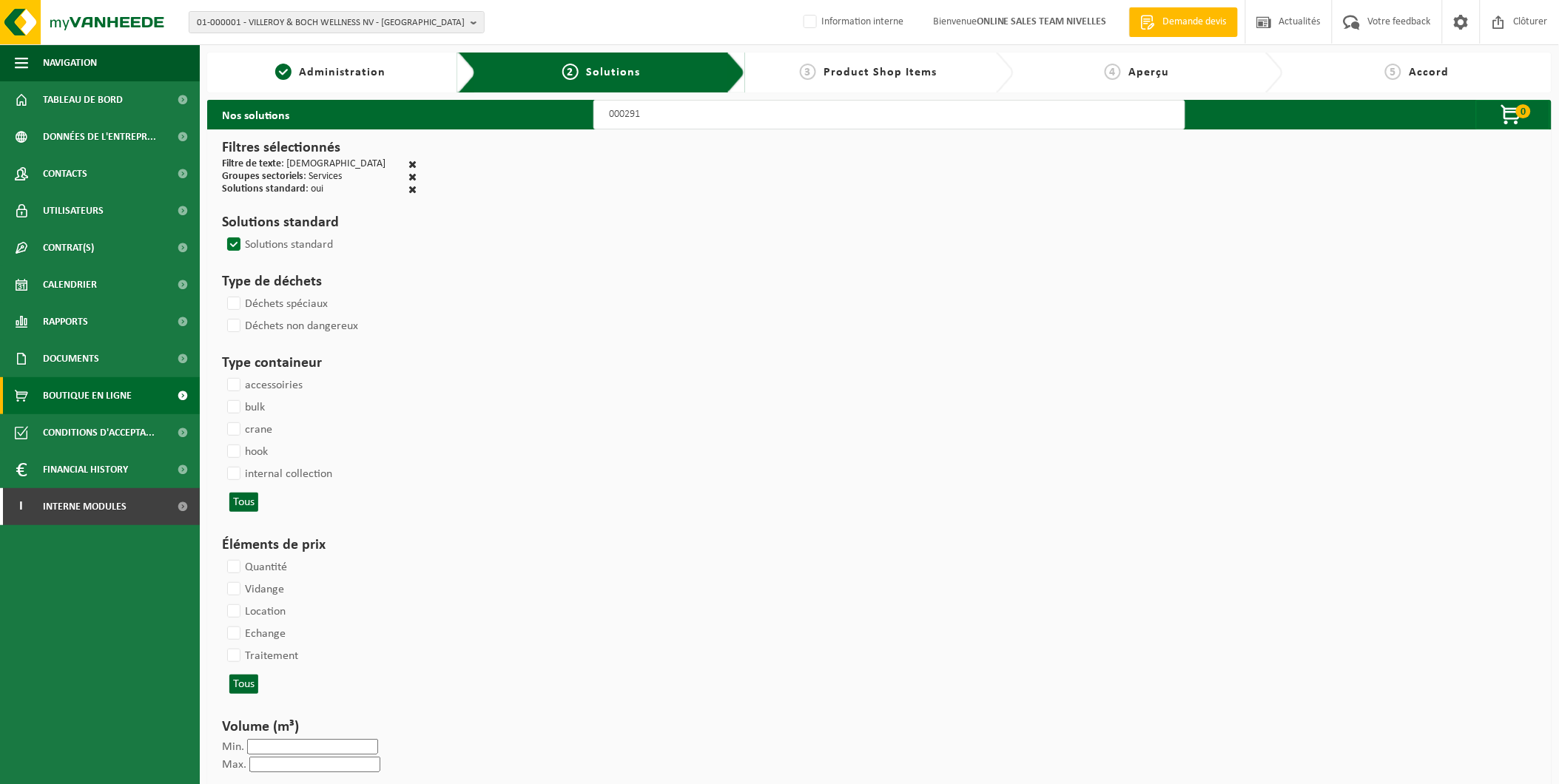
select select
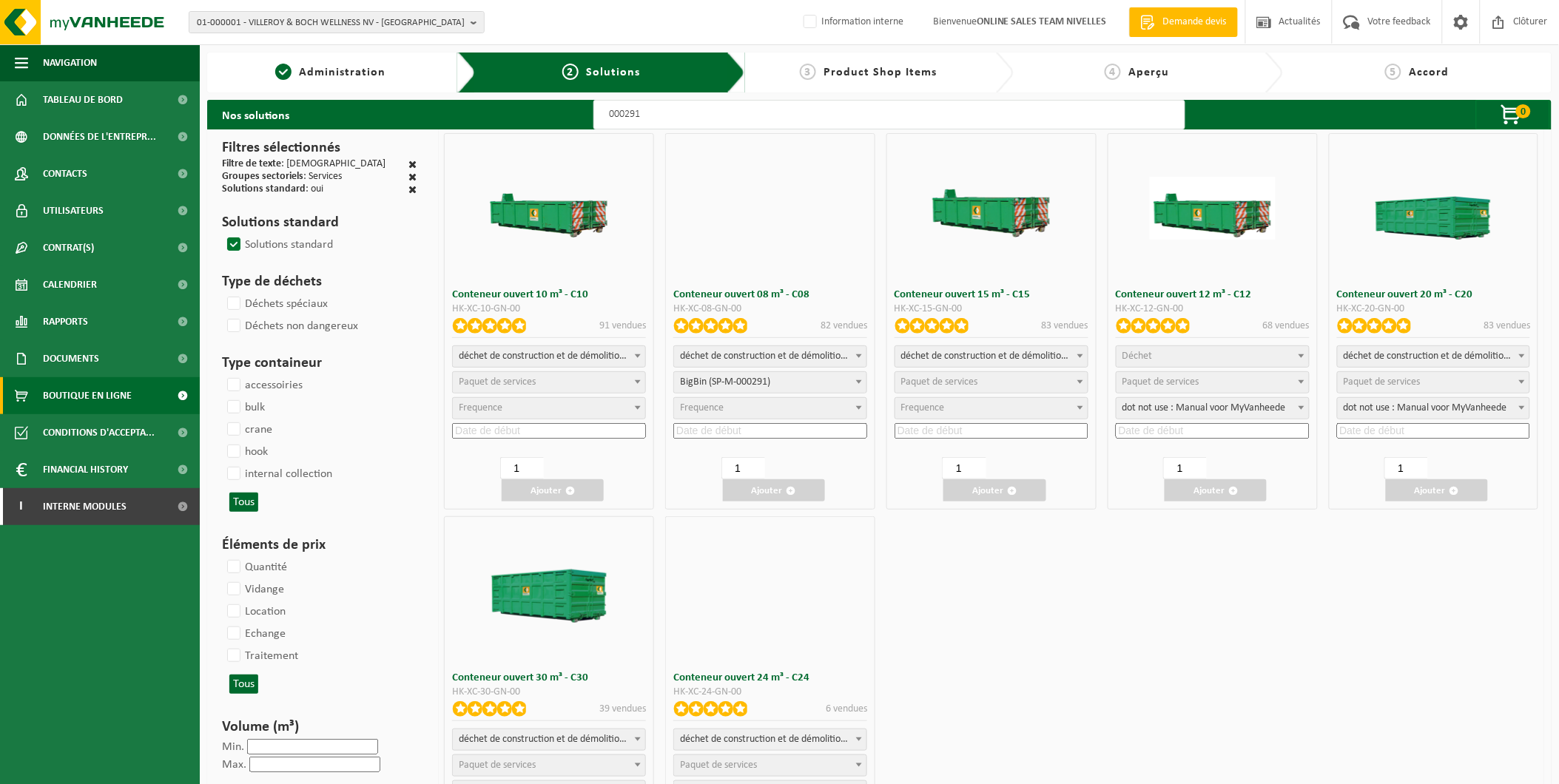
select select
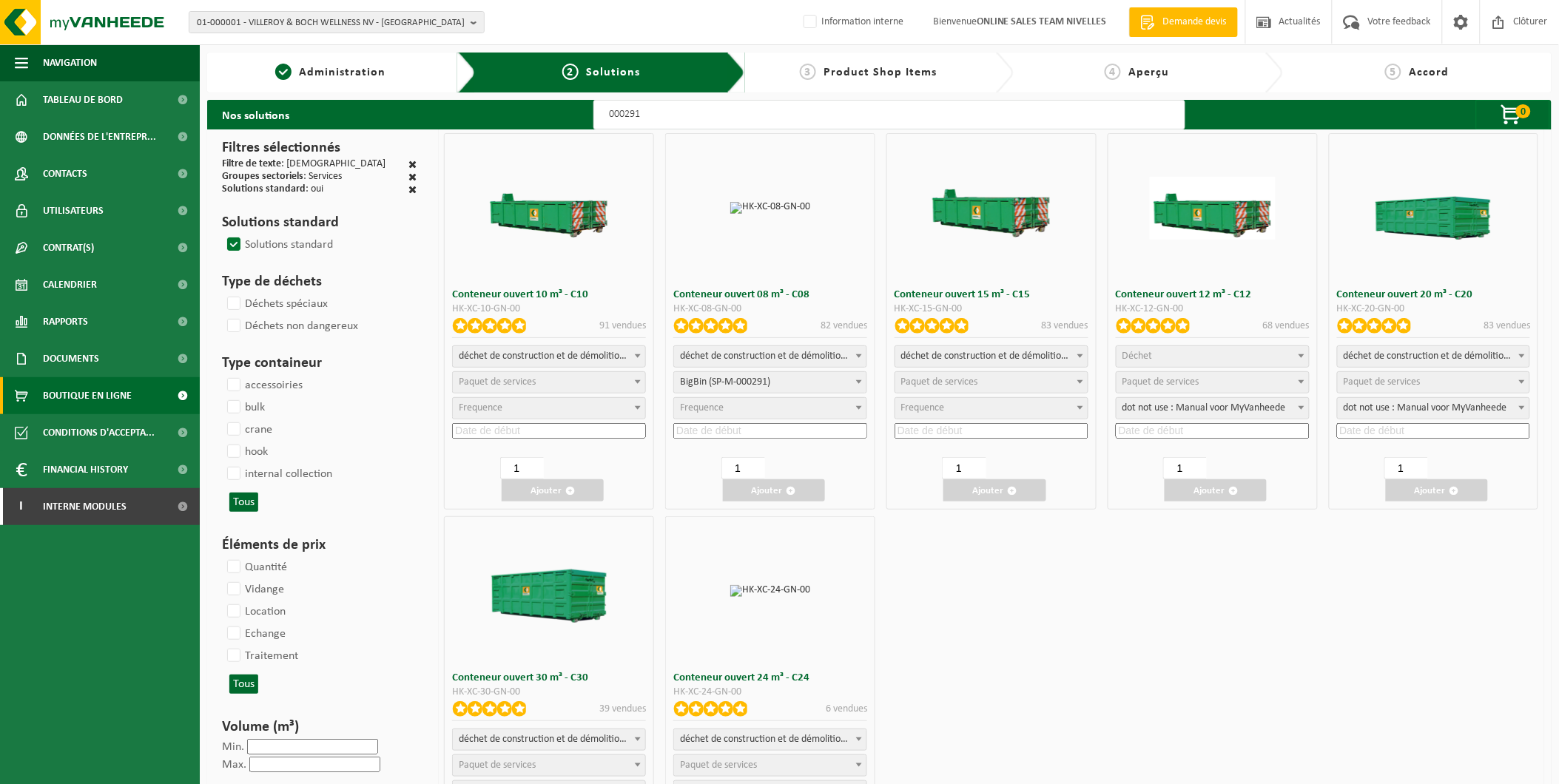
select select "197"
select select
select select "197"
select select
select select "25"
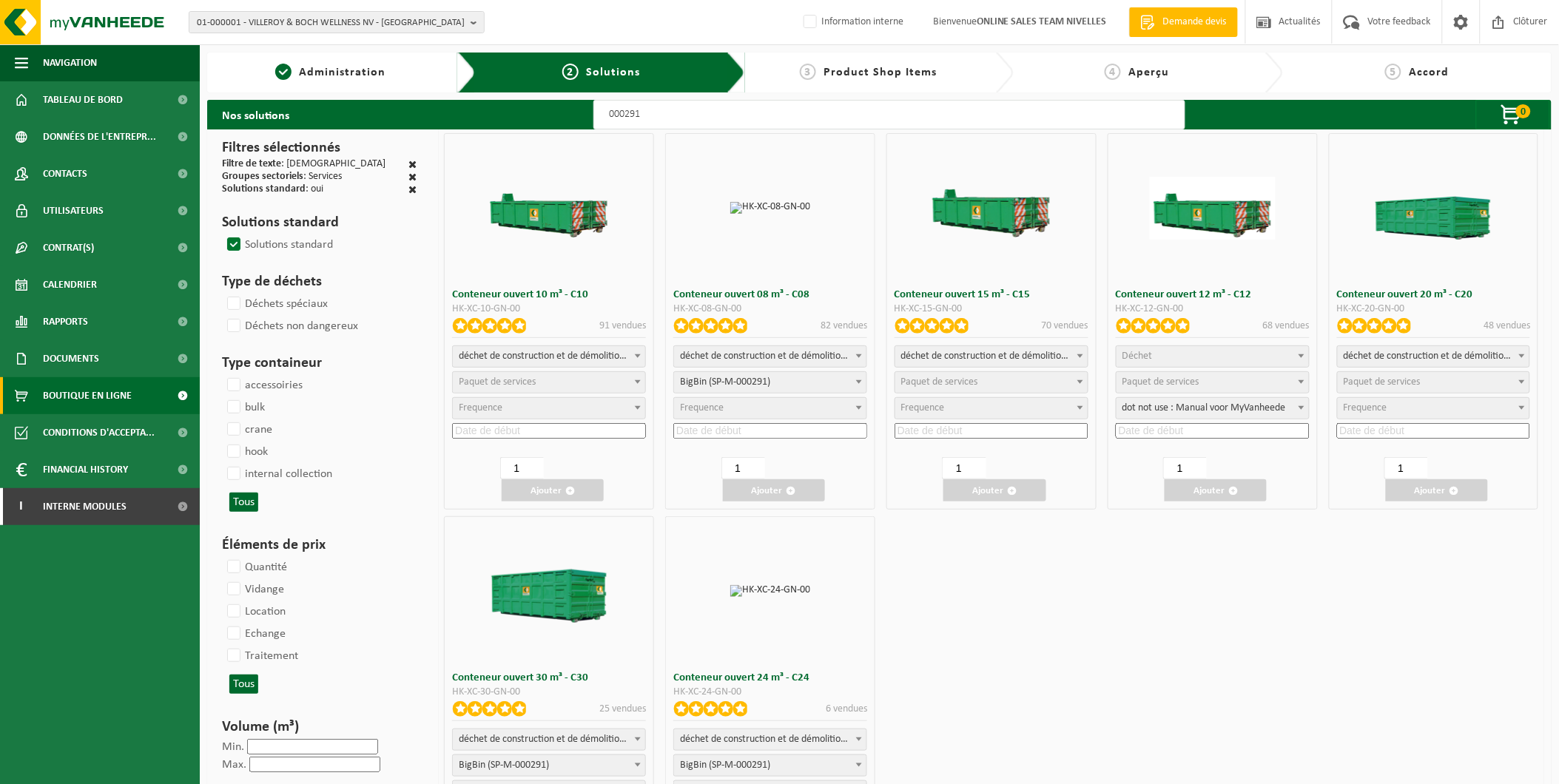
select select "25"
click at [518, 380] on span "Paquet de services" at bounding box center [497, 382] width 77 height 11
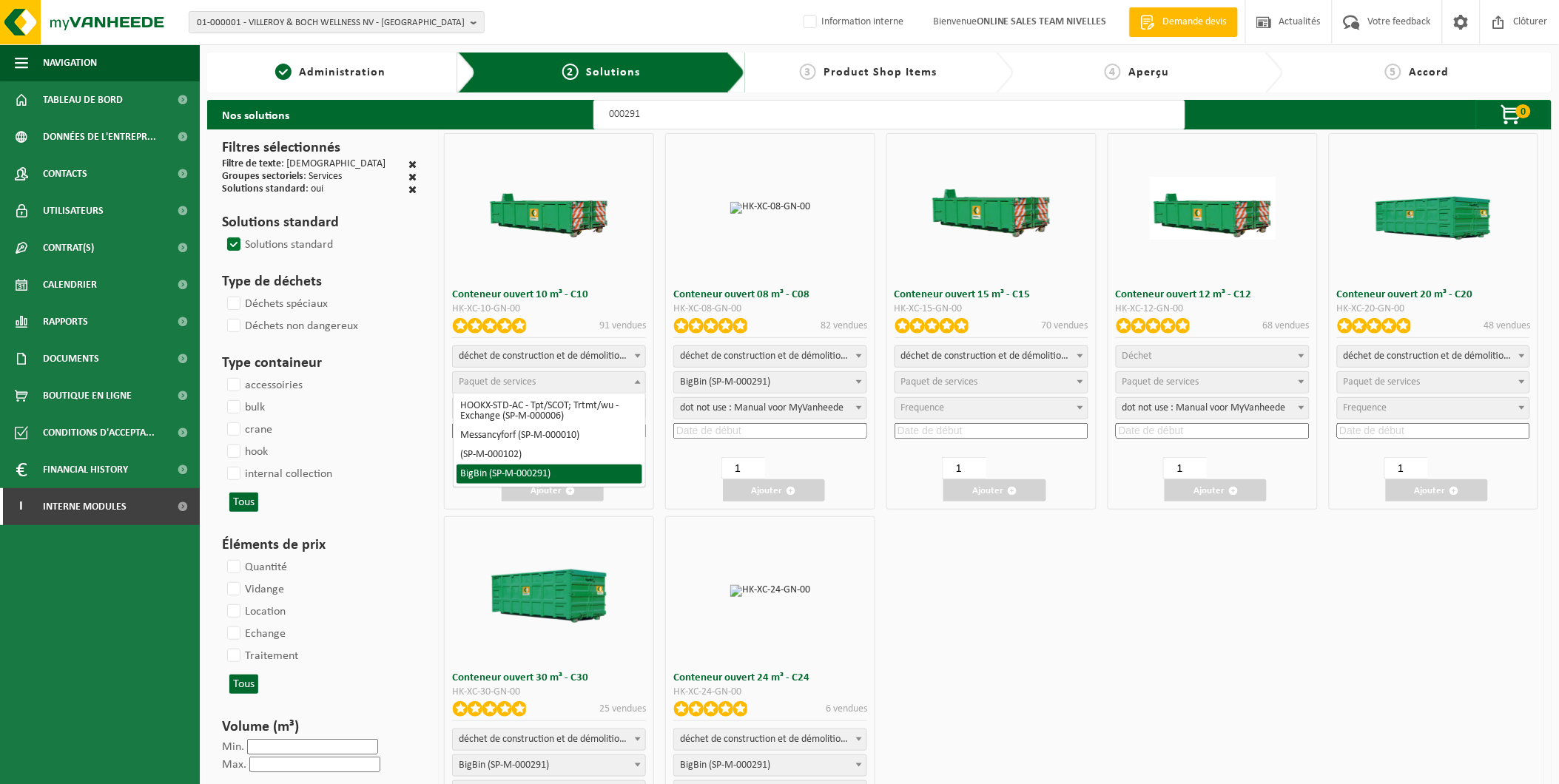
select select "197"
select select "25"
click at [512, 423] on input at bounding box center [549, 430] width 194 height 15
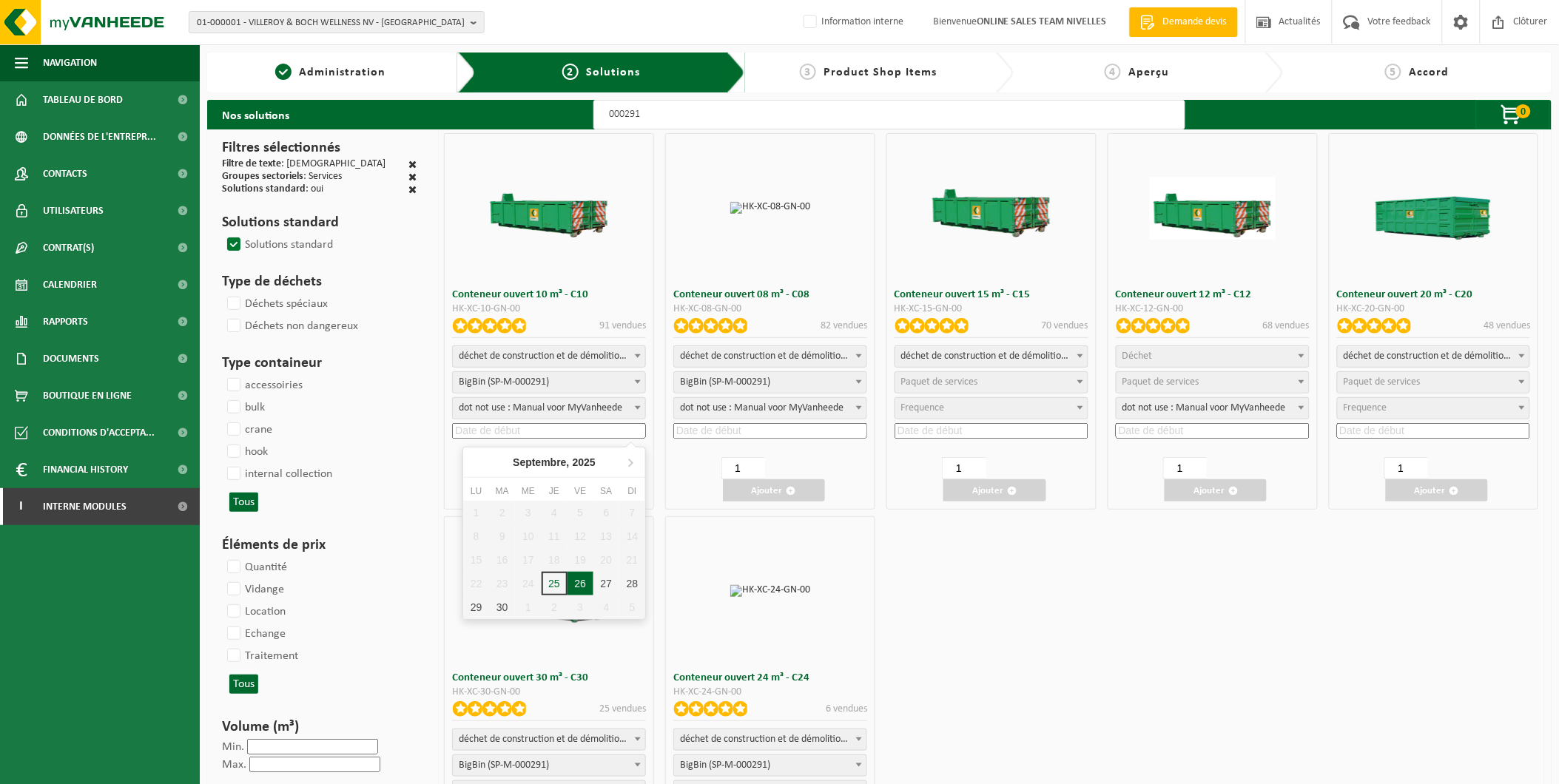
click at [585, 578] on div "26" at bounding box center [580, 583] width 26 height 24
type input "2025-09-26"
click at [569, 488] on span "button" at bounding box center [569, 491] width 10 height 10
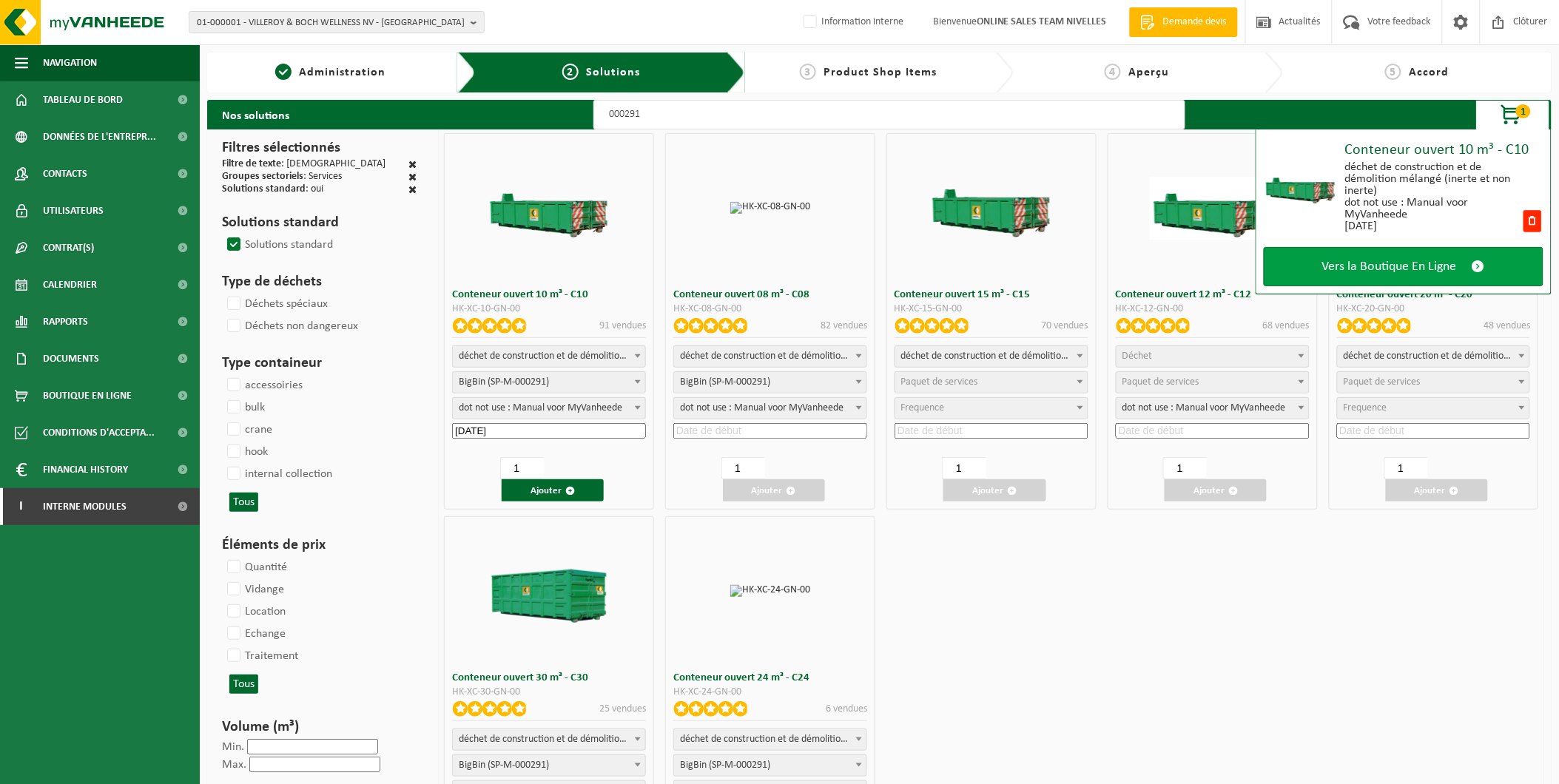
click at [1368, 259] on span "Vers la Boutique En Ligne" at bounding box center [1389, 267] width 135 height 15
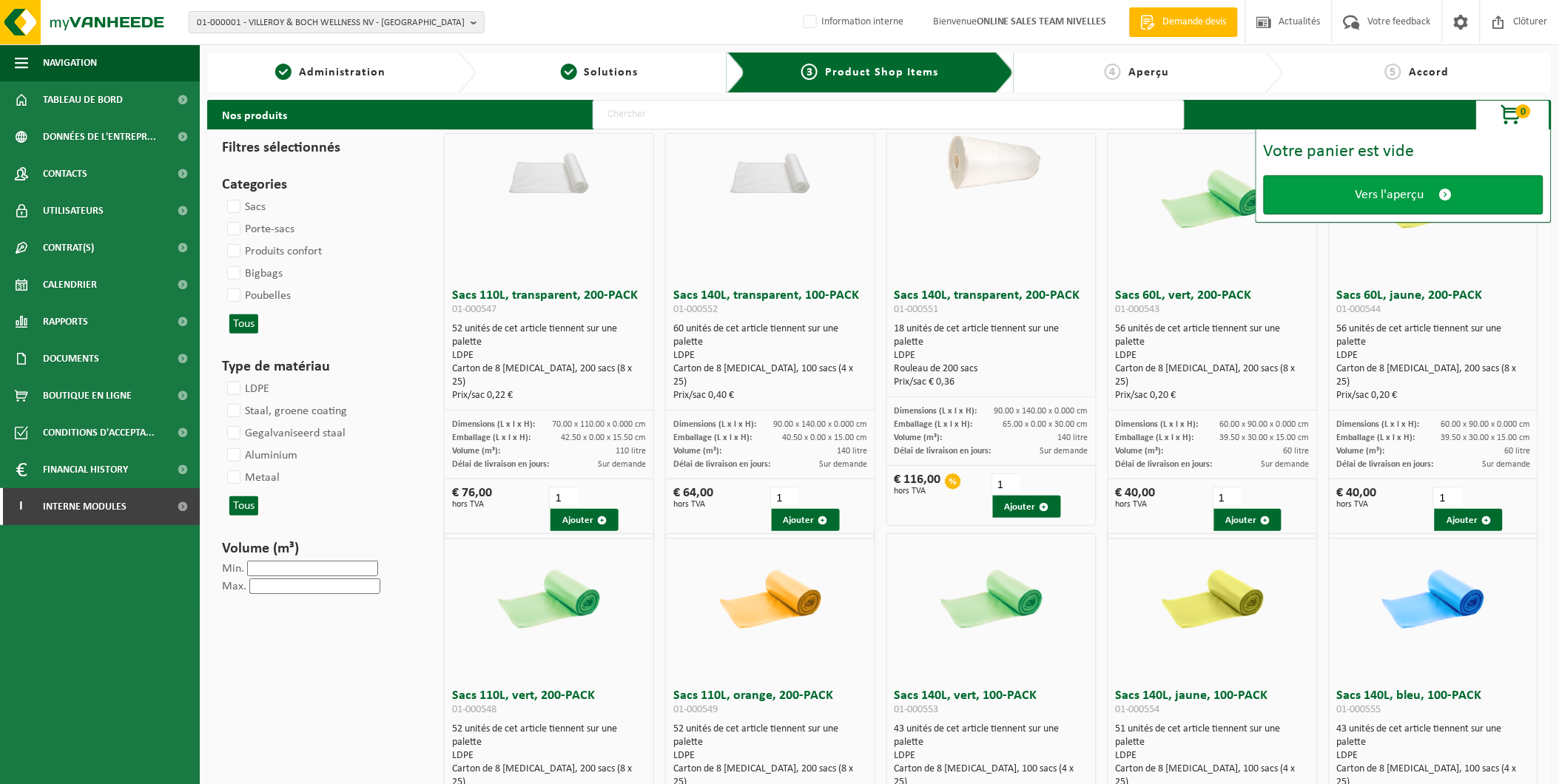
click at [1425, 204] on link "Vers l'aperçu" at bounding box center [1403, 194] width 280 height 39
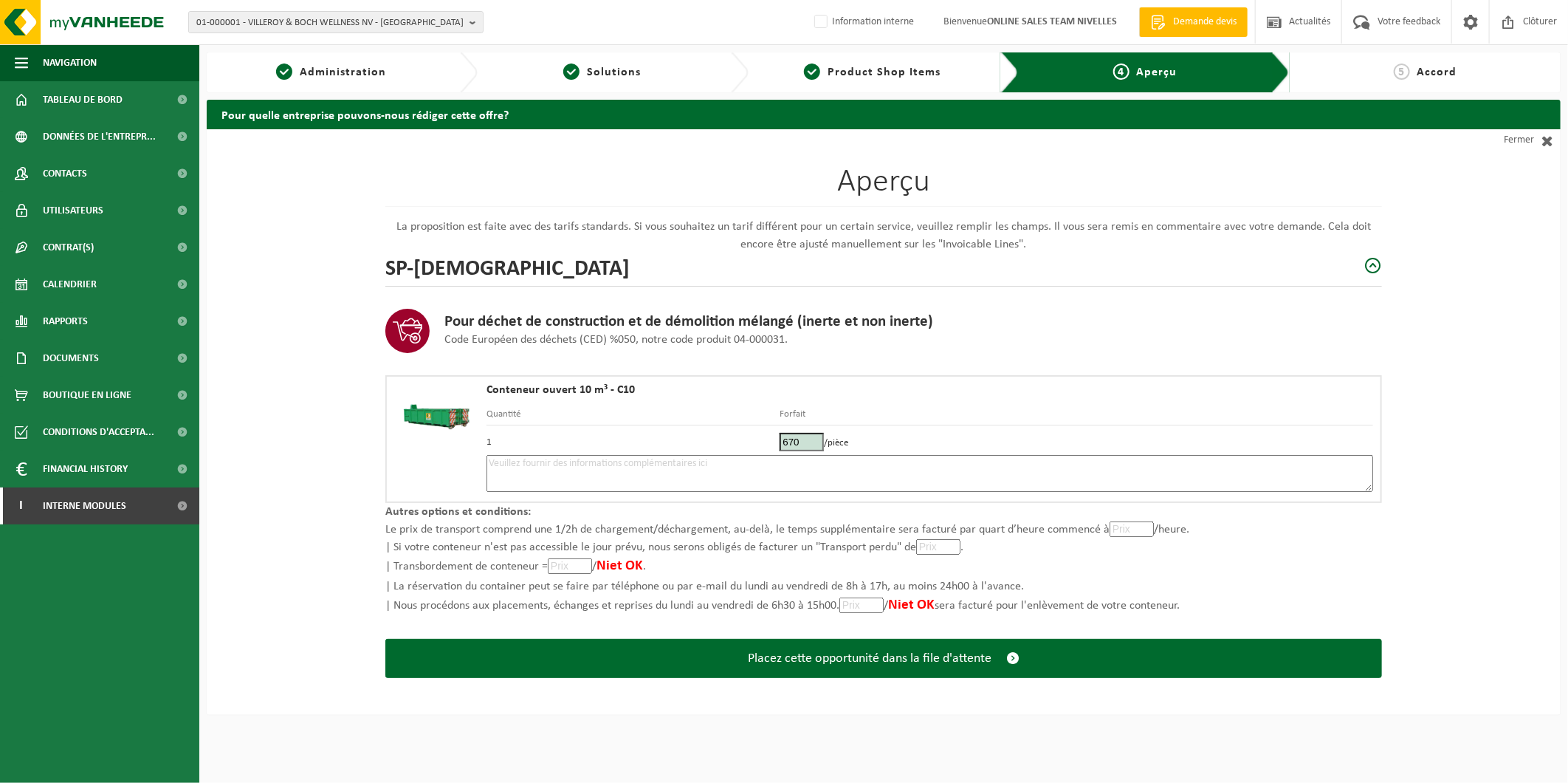
click at [567, 469] on textarea at bounding box center [929, 473] width 886 height 37
click at [565, 467] on textarea at bounding box center [929, 473] width 886 height 37
click at [535, 460] on textarea at bounding box center [929, 473] width 886 height 37
type textarea "p"
click at [615, 469] on textarea "Placement 26/09 -" at bounding box center [929, 473] width 886 height 37
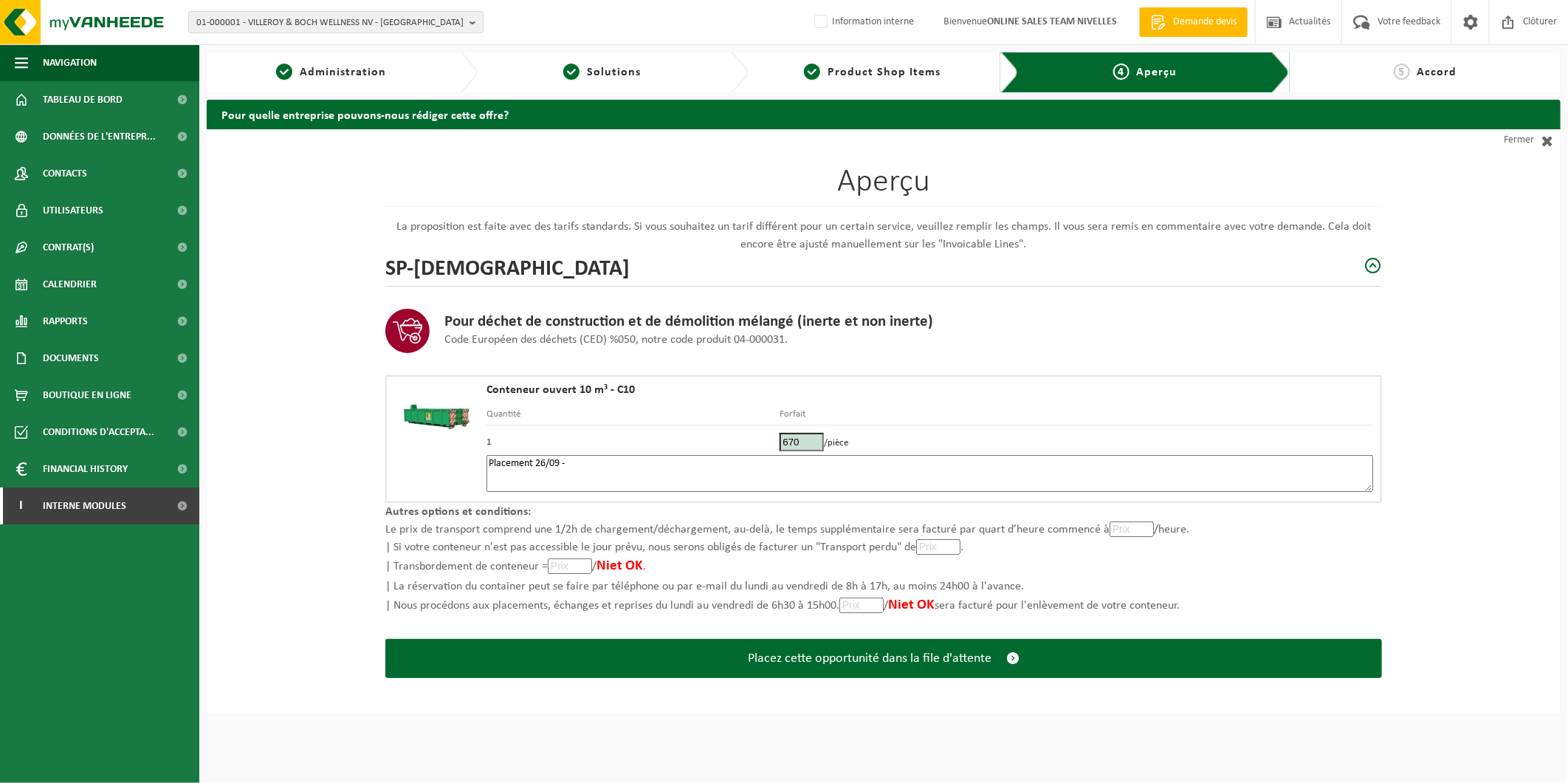
click at [611, 463] on textarea "Placement 26/09 -" at bounding box center [929, 473] width 886 height 37
drag, startPoint x: 564, startPoint y: 458, endPoint x: 898, endPoint y: 502, distance: 336.9
click at [565, 458] on textarea "Placement 26/09 - Camion chassis court/petit camion" at bounding box center [929, 473] width 886 height 37
click at [786, 460] on textarea "Placement 26/09 - briquaillon - Camion chassis court/petit camion" at bounding box center [929, 473] width 886 height 37
click at [585, 466] on textarea "Placement 26/09 - briquaillon - Camion chassis court/petit camion" at bounding box center [929, 473] width 886 height 37
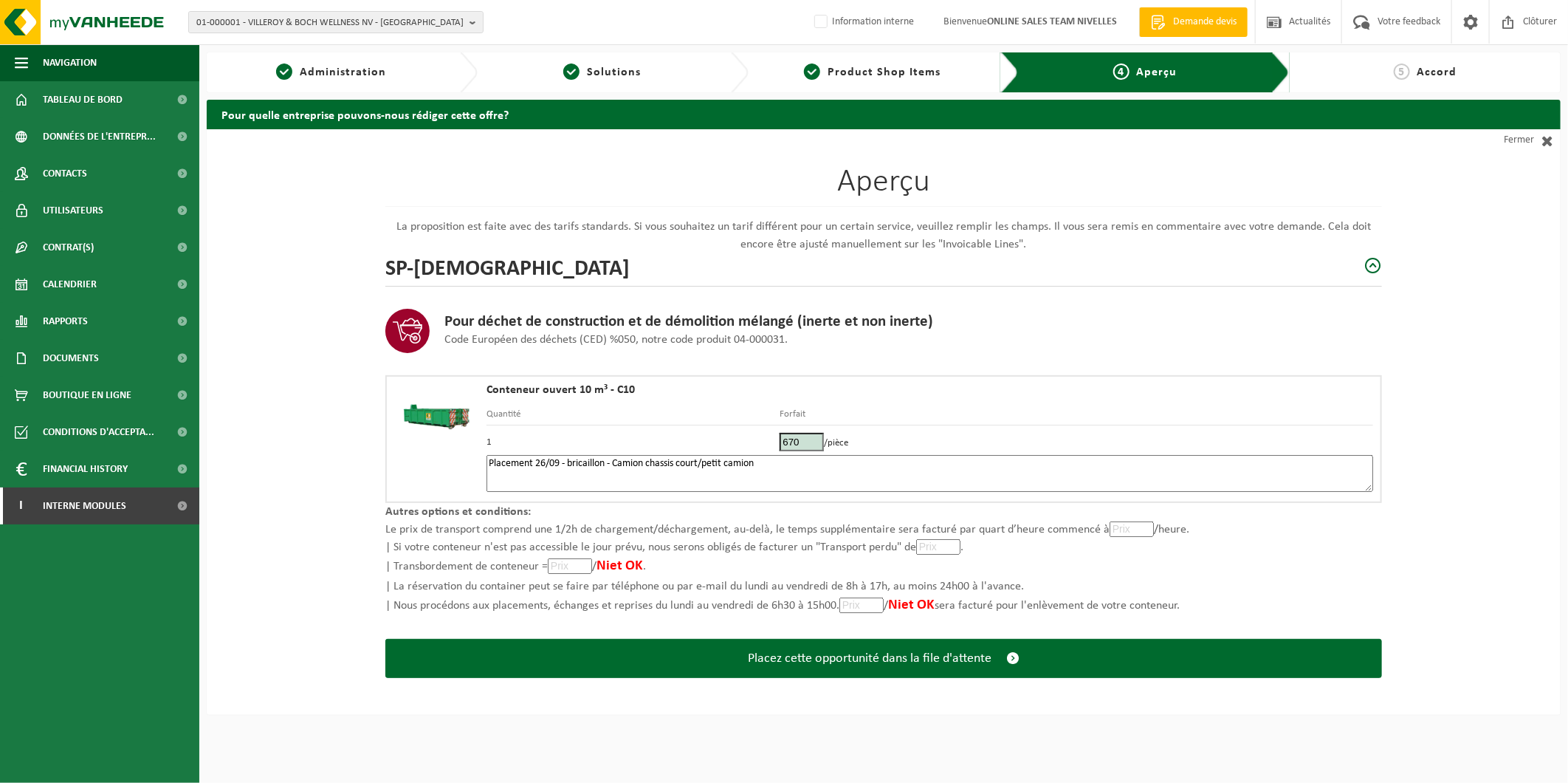
click at [780, 456] on textarea "Placement 26/09 - bricaillon - Camion chassis court/petit camion" at bounding box center [929, 473] width 886 height 37
click at [774, 466] on textarea "Placement 26/09 - bricaillon - Camion chassis court/petit camion" at bounding box center [929, 473] width 886 height 37
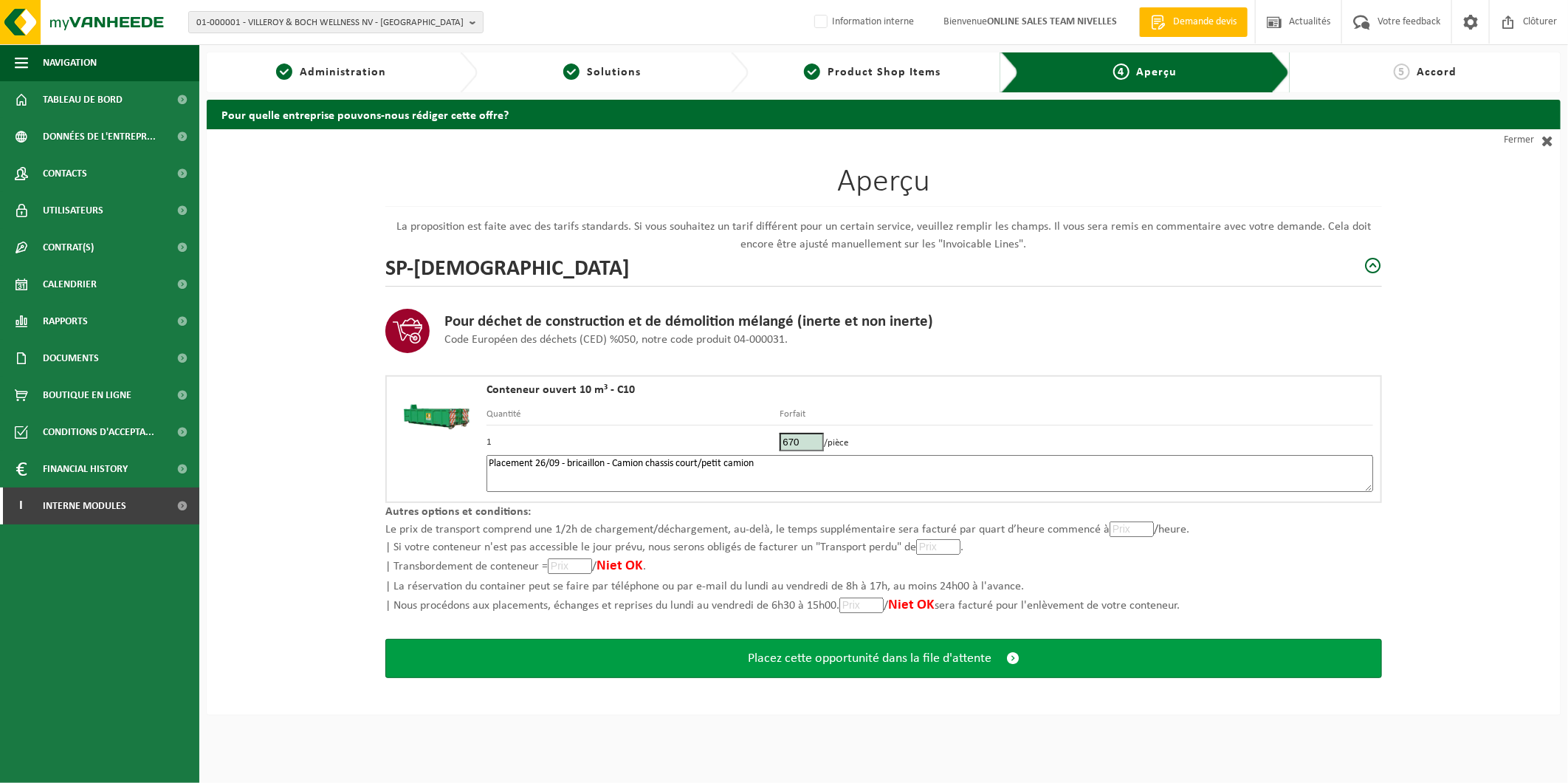
type textarea "Placement 26/09 - bricaillon - Camion chassis court/petit camion"
click at [800, 653] on span "Placez cette opportunité dans la file d'attente" at bounding box center [870, 658] width 243 height 15
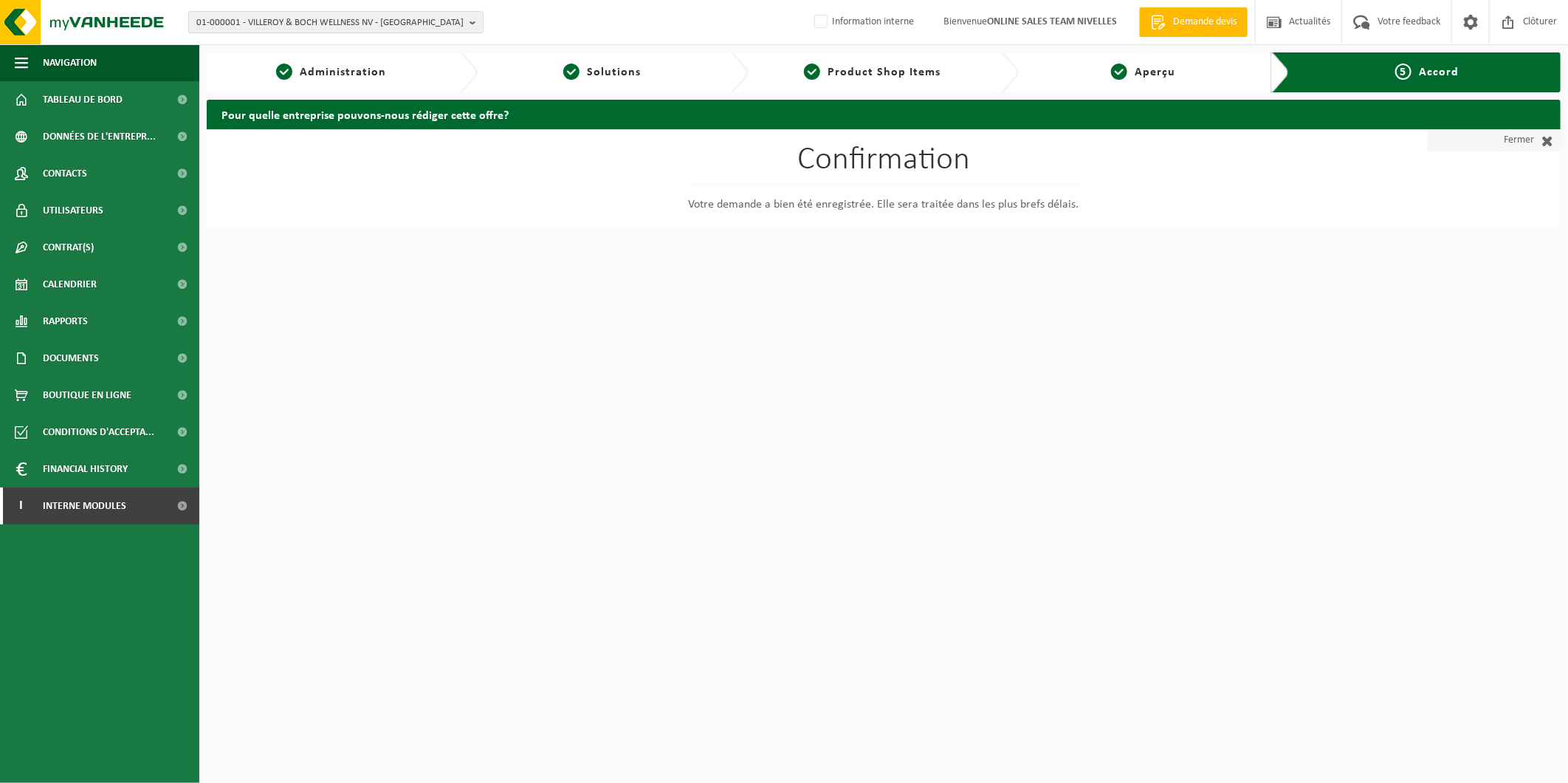
click at [1497, 140] on link "Fermer" at bounding box center [1494, 140] width 133 height 22
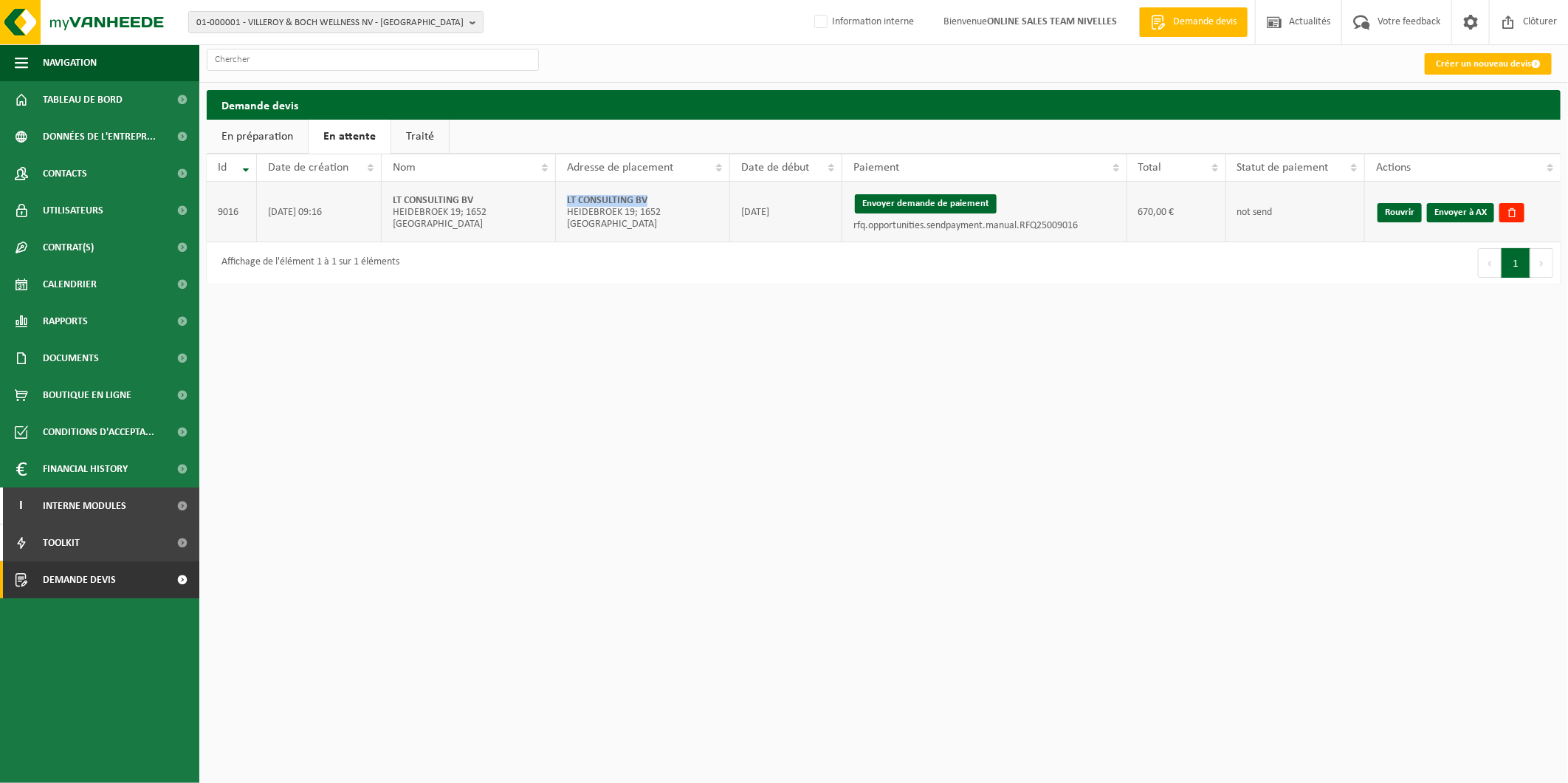
drag, startPoint x: 657, startPoint y: 207, endPoint x: 561, endPoint y: 209, distance: 96.0
click at [561, 209] on td "LT CONSULTING BV HEIDEBROEK 19; 1652 [GEOGRAPHIC_DATA]" at bounding box center [643, 212] width 174 height 61
copy strong "LT CONSULTING BV"
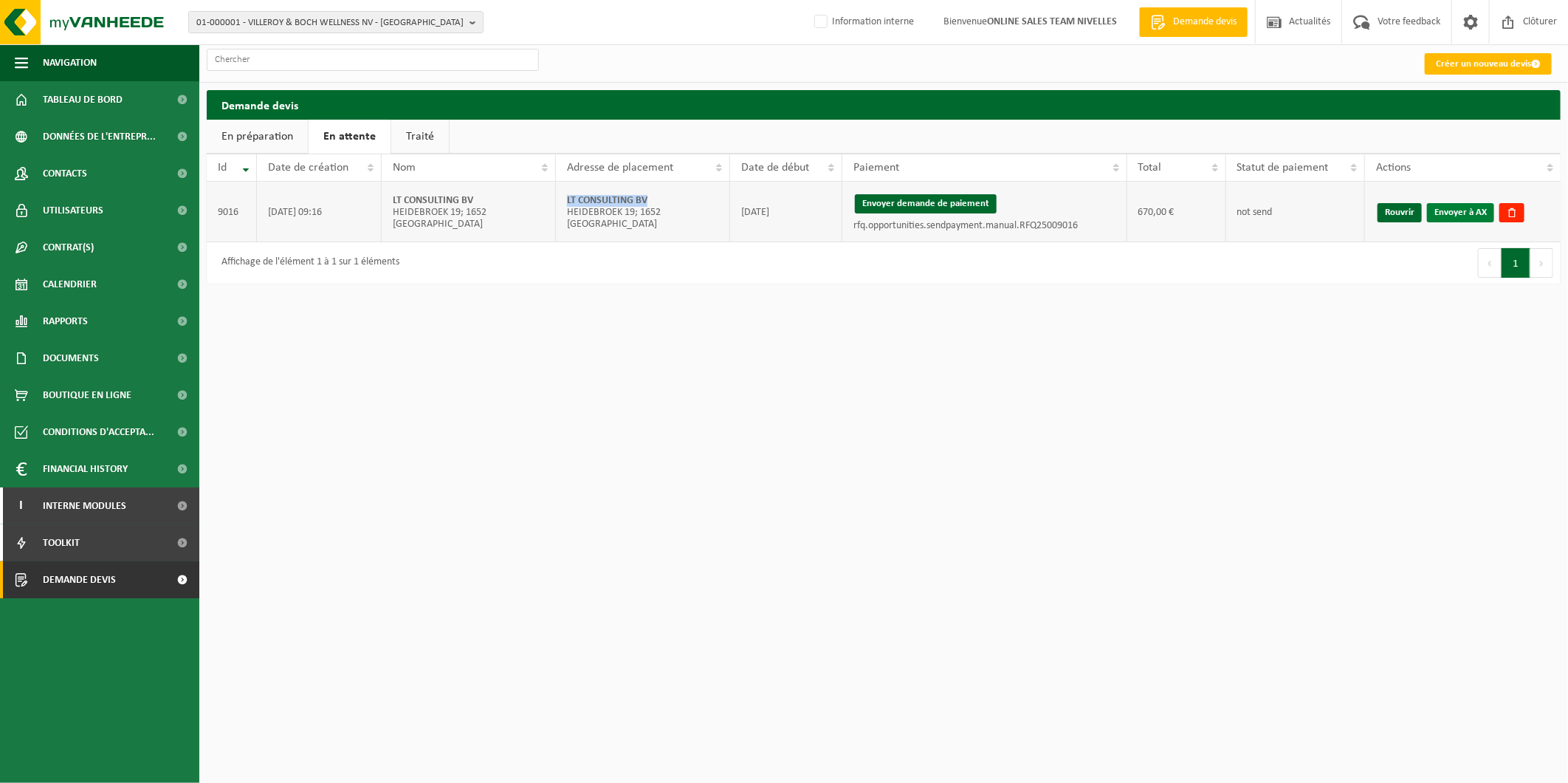
click at [1453, 212] on link "Envoyer à AX" at bounding box center [1461, 212] width 67 height 19
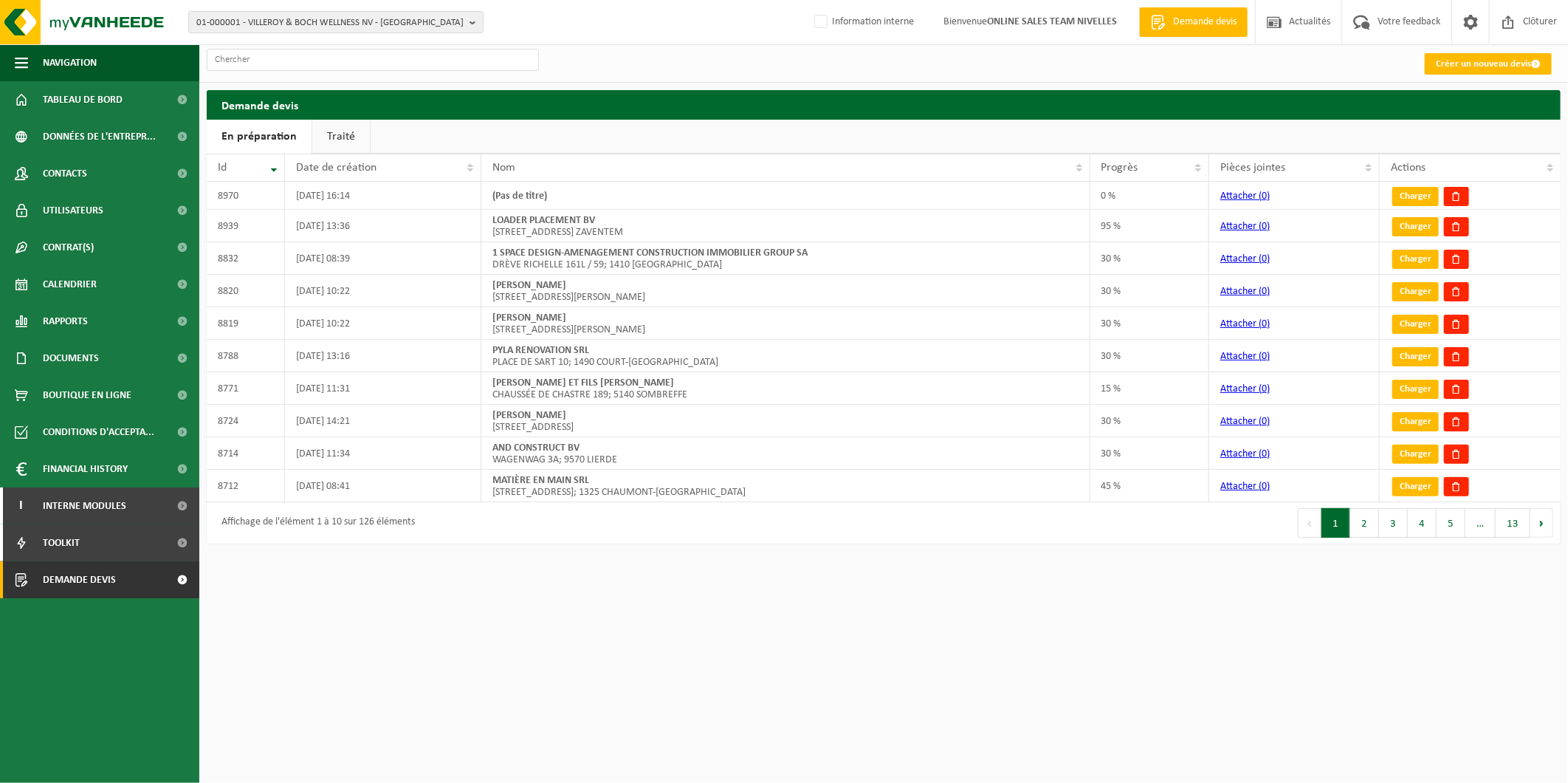
click at [337, 137] on link "Traité" at bounding box center [341, 136] width 58 height 34
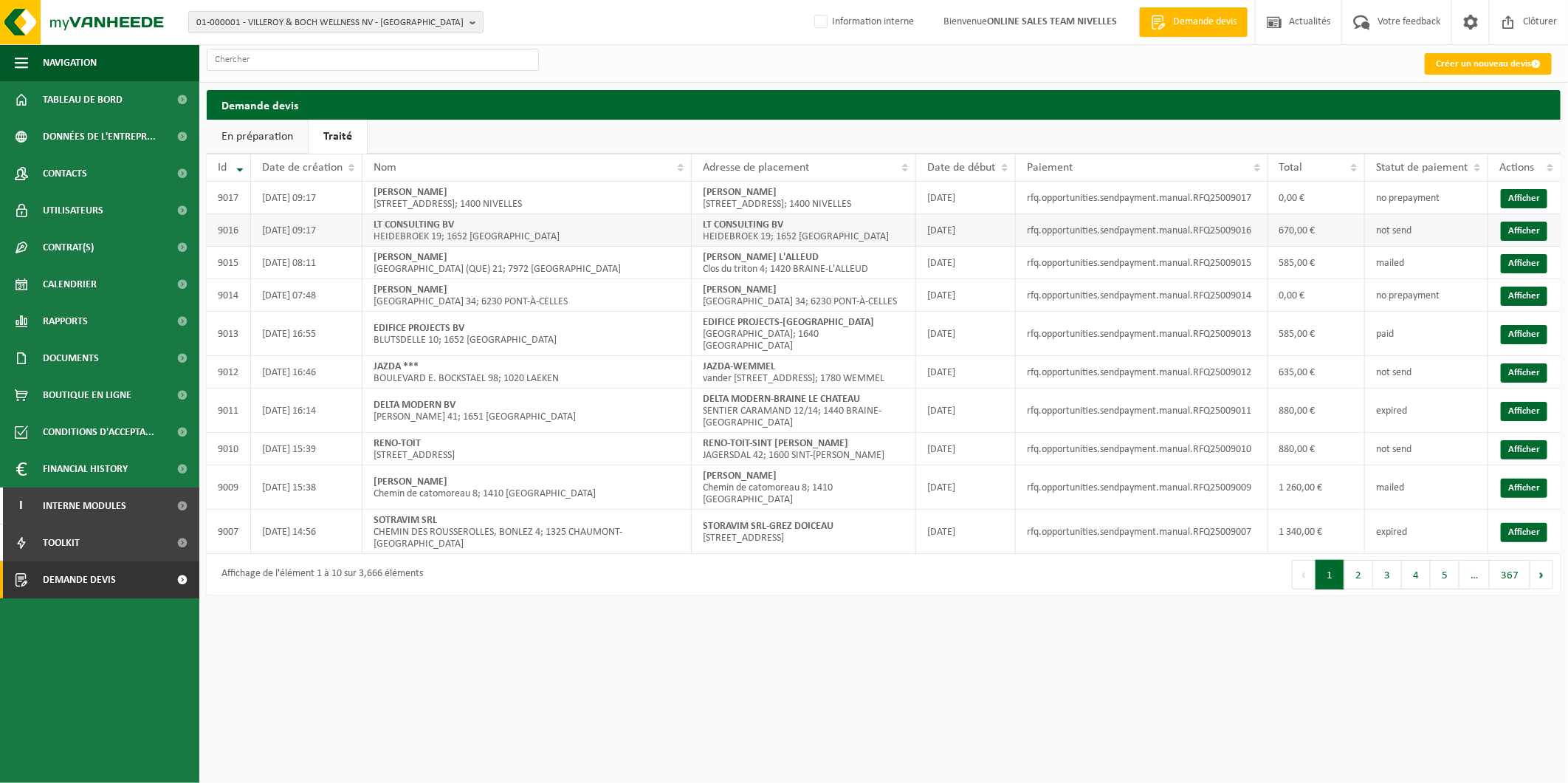
click at [1433, 228] on td "not send" at bounding box center [1426, 230] width 123 height 33
drag, startPoint x: 1258, startPoint y: 229, endPoint x: 1197, endPoint y: 231, distance: 61.0
click at [1197, 231] on td "rfq.opportunities.sendpayment.manual.RFQ25009016" at bounding box center [1141, 230] width 252 height 33
copy td "RFQ25009016"
